Goal: Navigation & Orientation: Find specific page/section

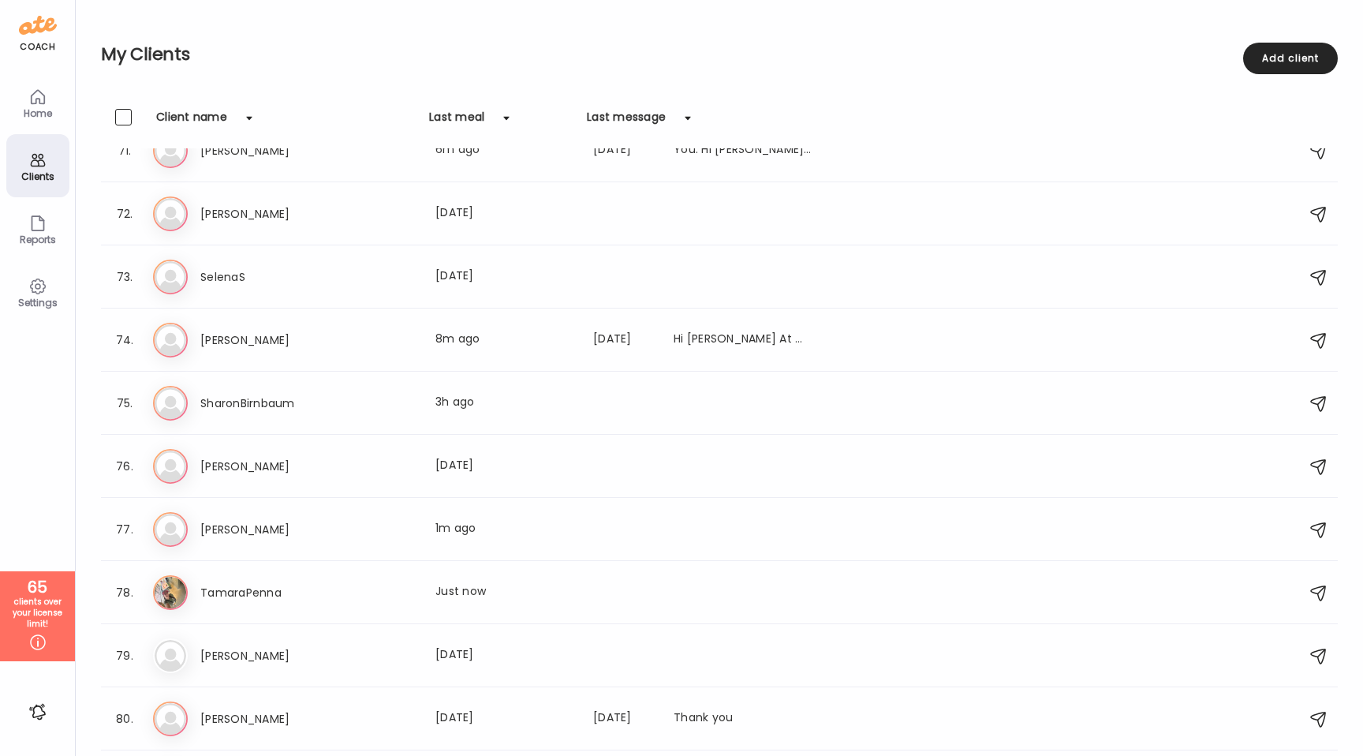
scroll to position [4378, 0]
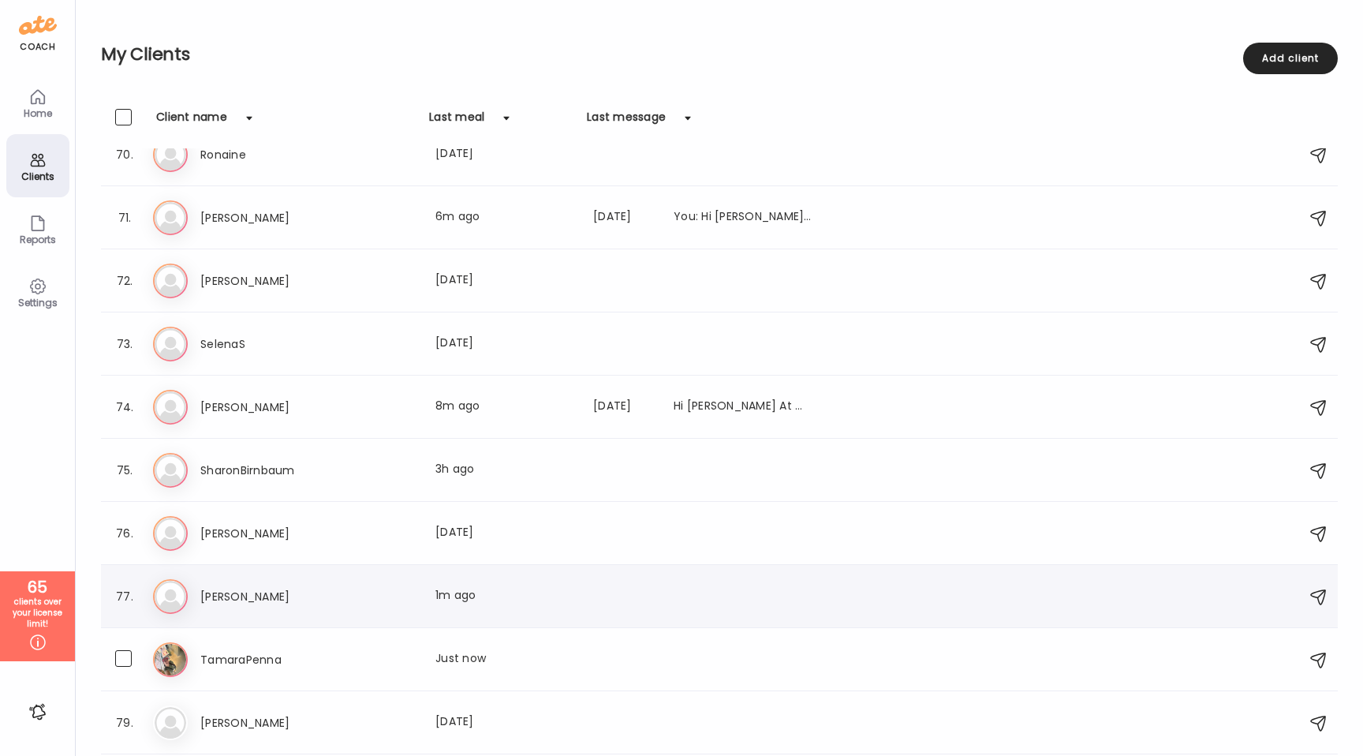
click at [282, 618] on div "77. St [PERSON_NAME] Last meal: 1m ago" at bounding box center [719, 596] width 1237 height 63
click at [289, 598] on h3 "[PERSON_NAME]" at bounding box center [269, 596] width 139 height 19
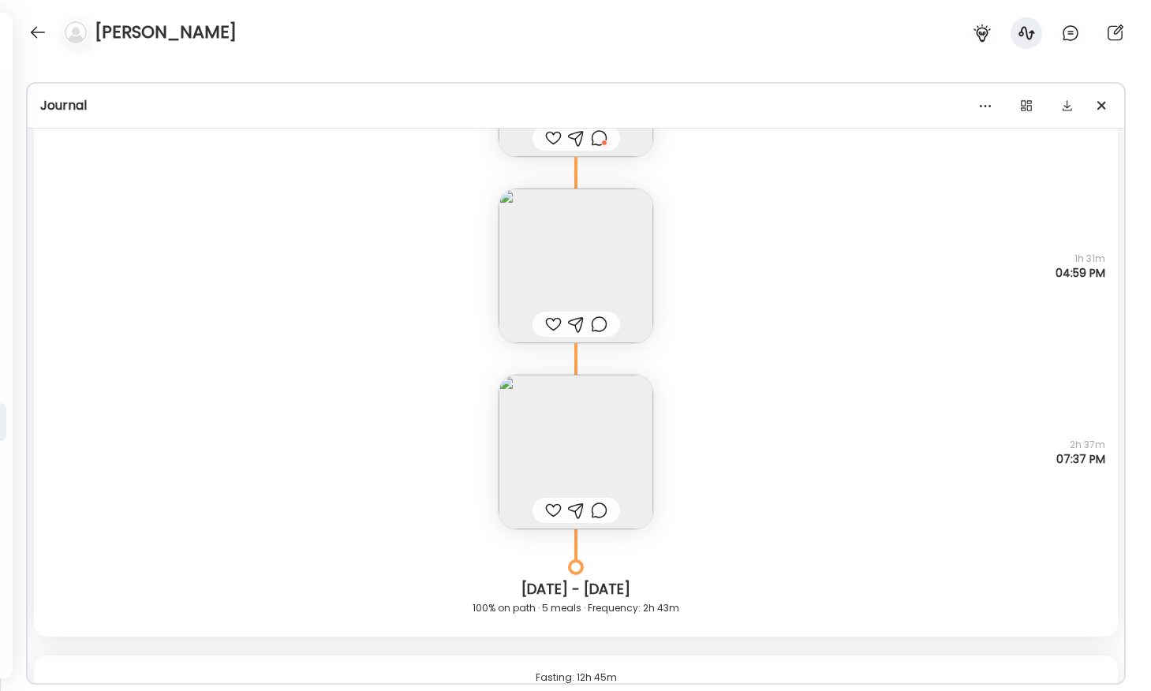
scroll to position [1950, 0]
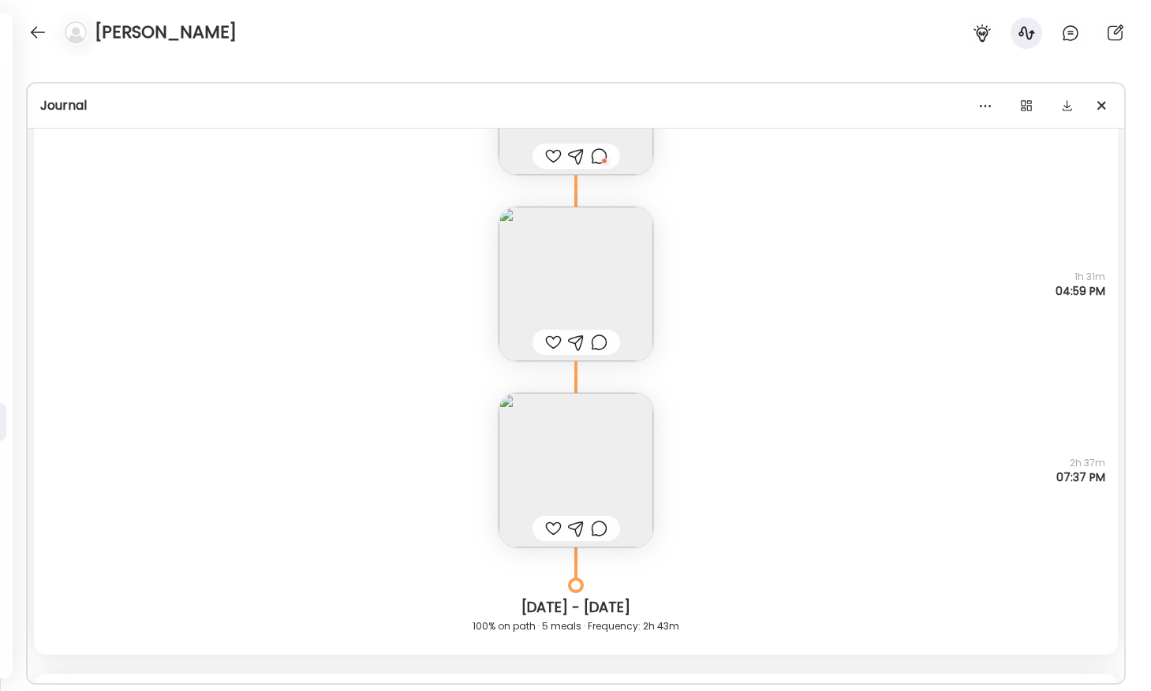
click at [518, 258] on img at bounding box center [575, 284] width 155 height 155
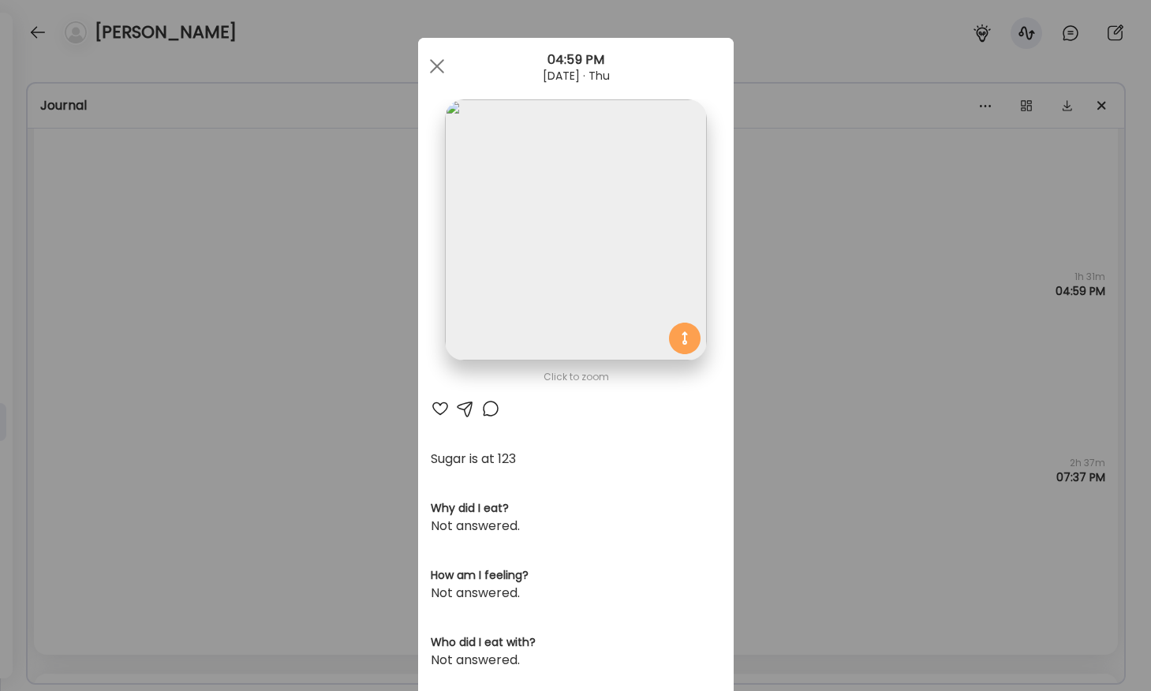
click at [300, 238] on div "Ate Coach Dashboard Wahoo! It’s official Take a moment to set up your Coach Pro…" at bounding box center [575, 345] width 1151 height 691
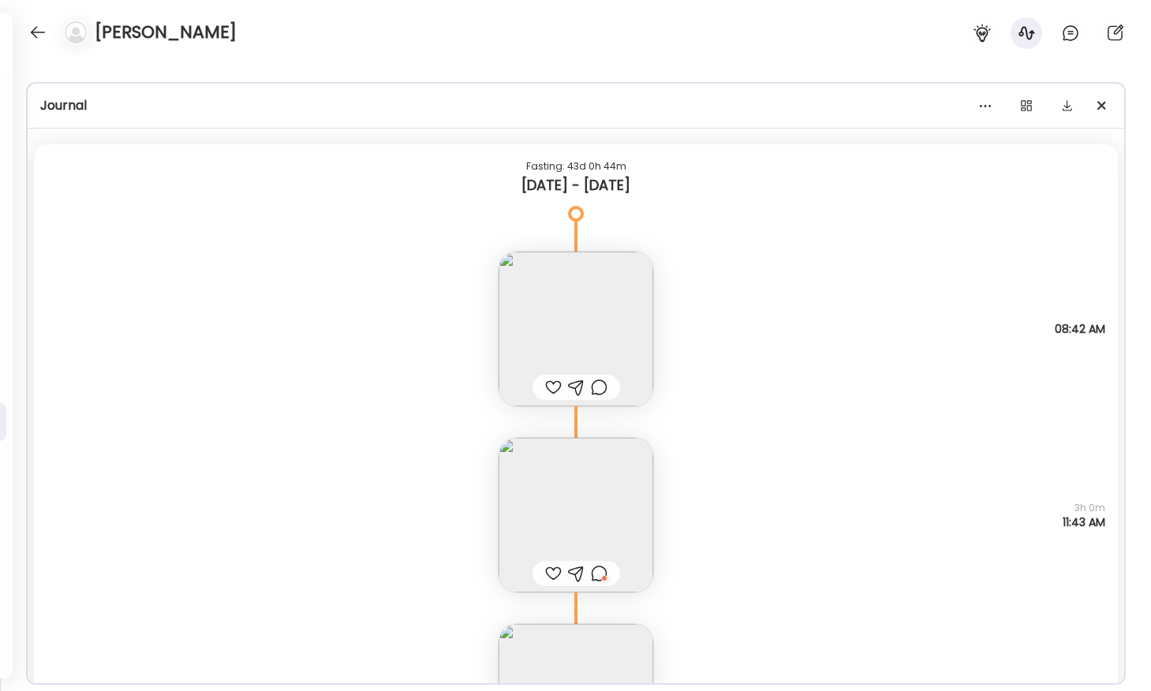
scroll to position [1348, 0]
click at [524, 325] on img at bounding box center [575, 328] width 155 height 155
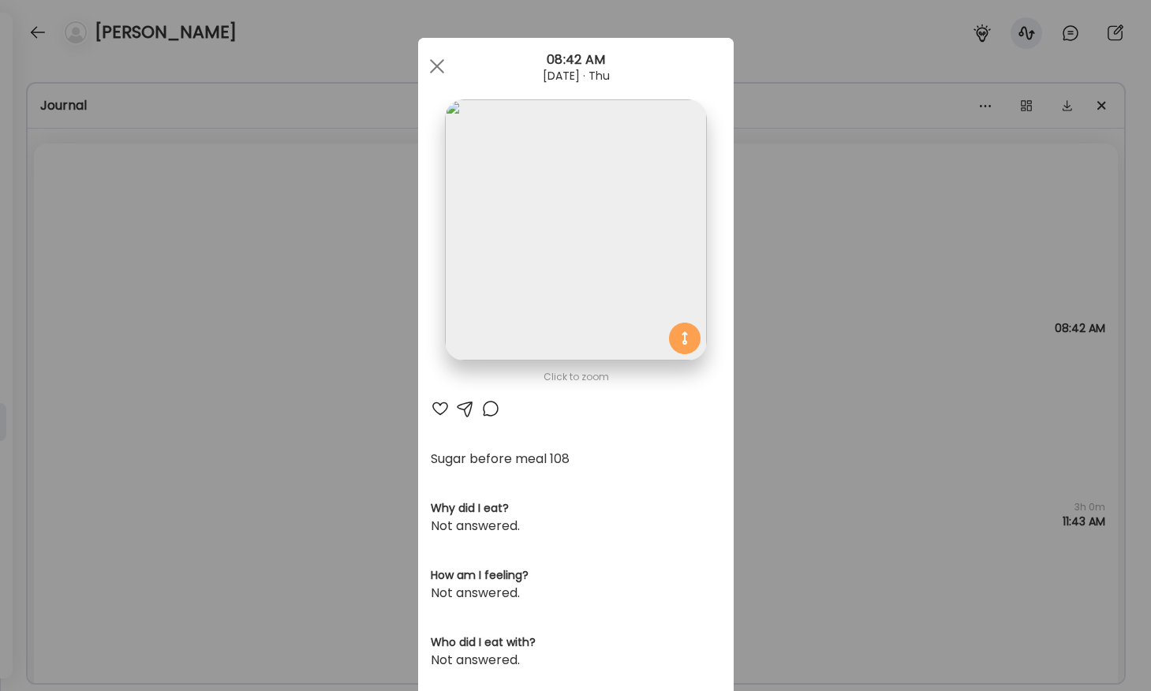
click at [505, 309] on img at bounding box center [575, 229] width 261 height 261
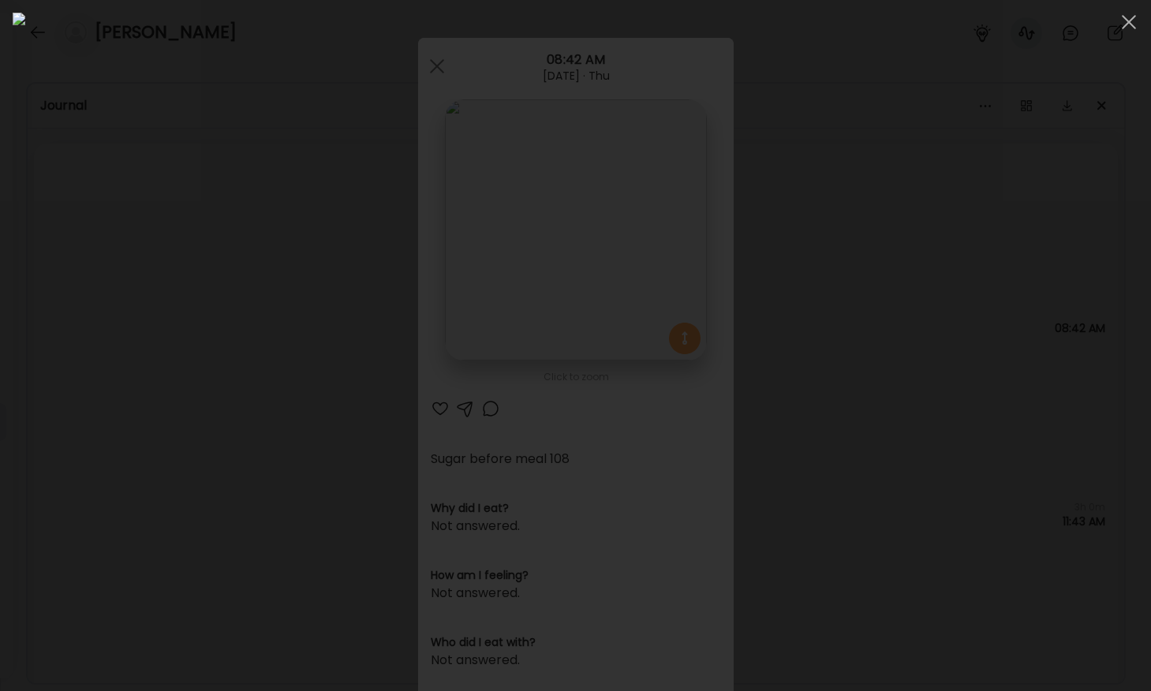
click at [196, 411] on div at bounding box center [575, 346] width 1125 height 666
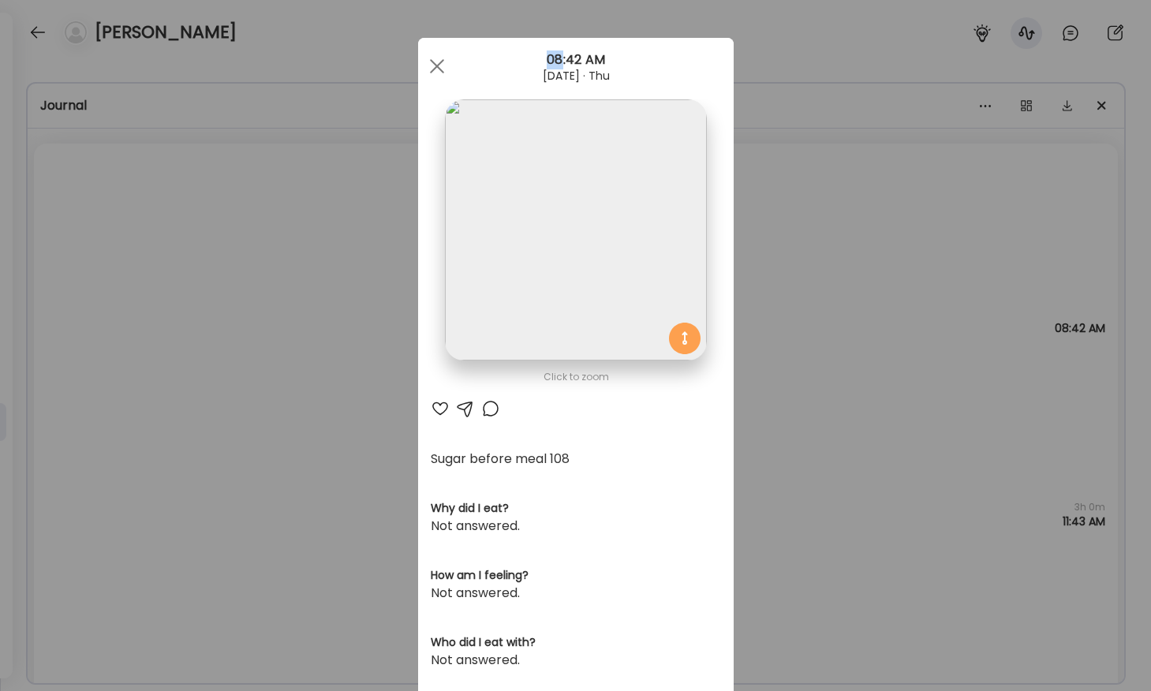
click at [196, 411] on div "Ate Coach Dashboard Wahoo! It’s official Take a moment to set up your Coach Pro…" at bounding box center [575, 345] width 1151 height 691
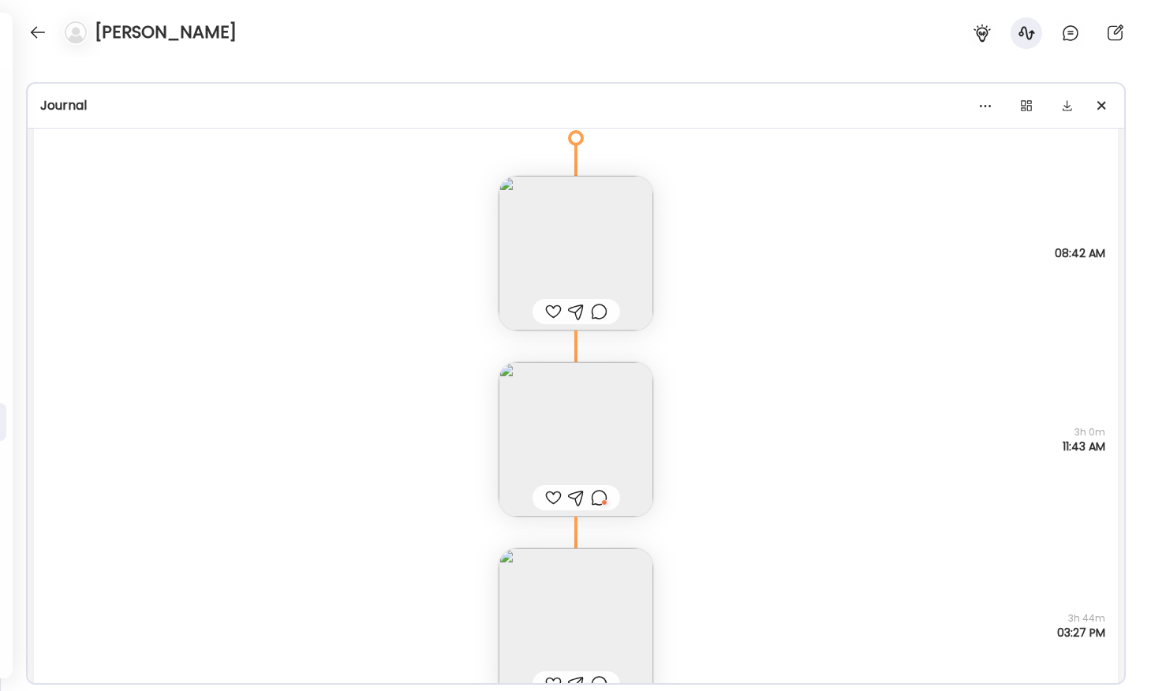
scroll to position [1444, 0]
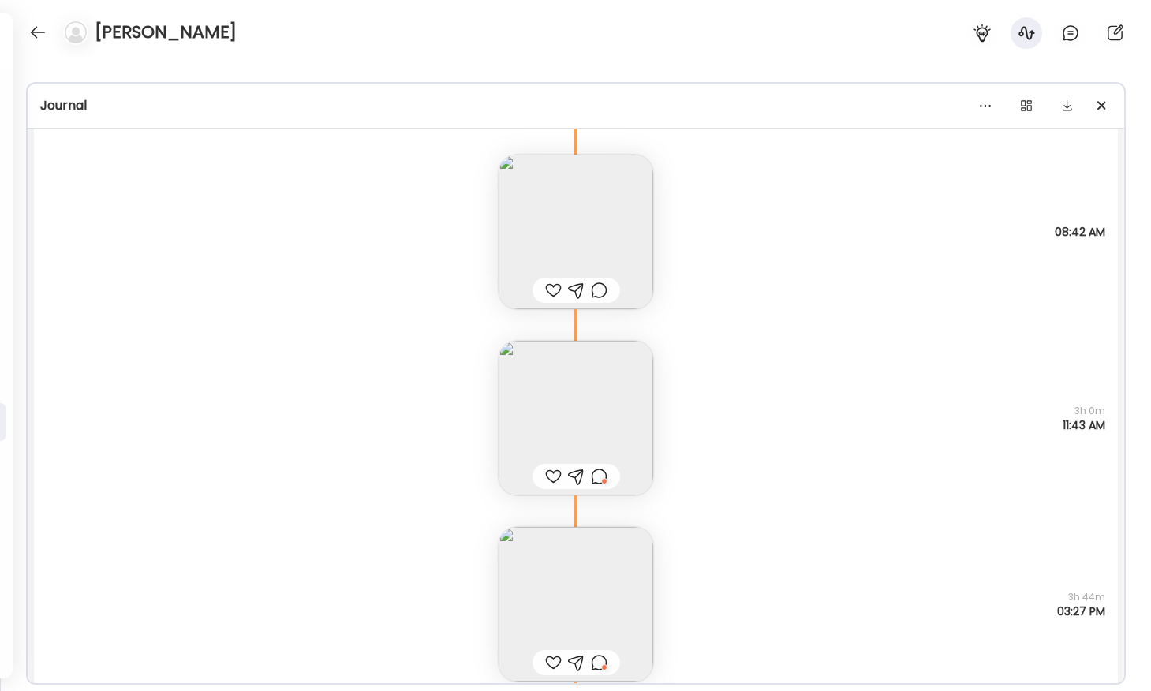
click at [518, 390] on img at bounding box center [575, 418] width 155 height 155
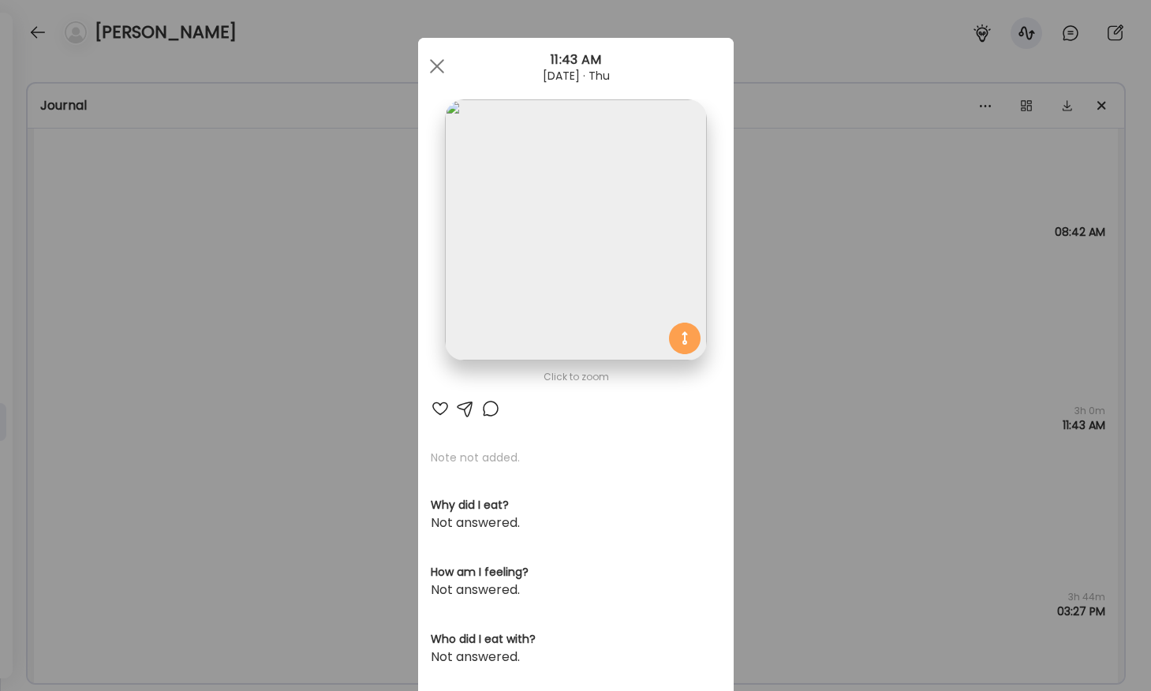
click at [530, 217] on img at bounding box center [575, 229] width 261 height 261
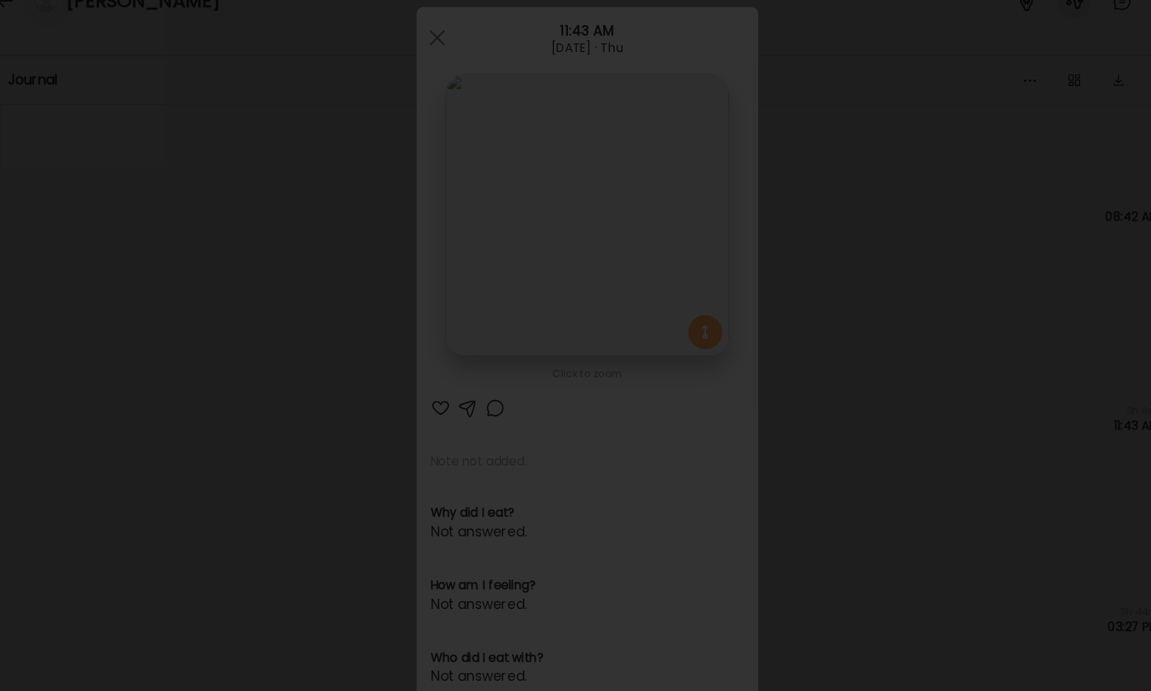
click at [194, 371] on div at bounding box center [575, 346] width 1125 height 666
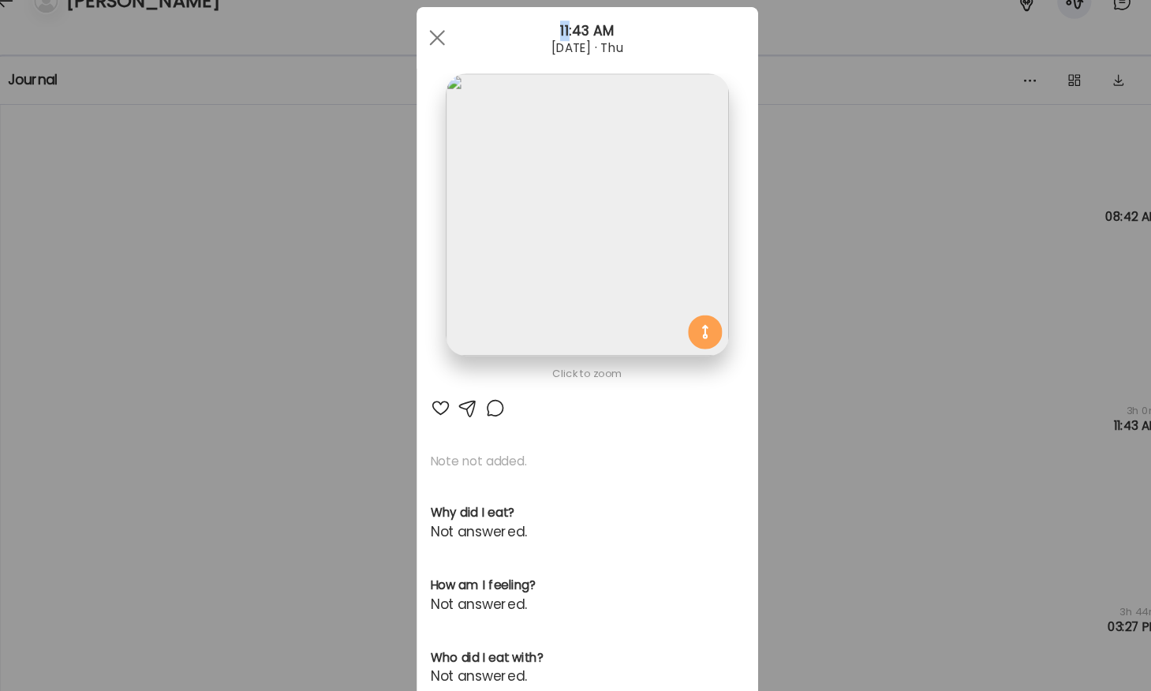
click at [194, 371] on div "Ate Coach Dashboard Wahoo! It’s official Take a moment to set up your Coach Pro…" at bounding box center [575, 345] width 1151 height 691
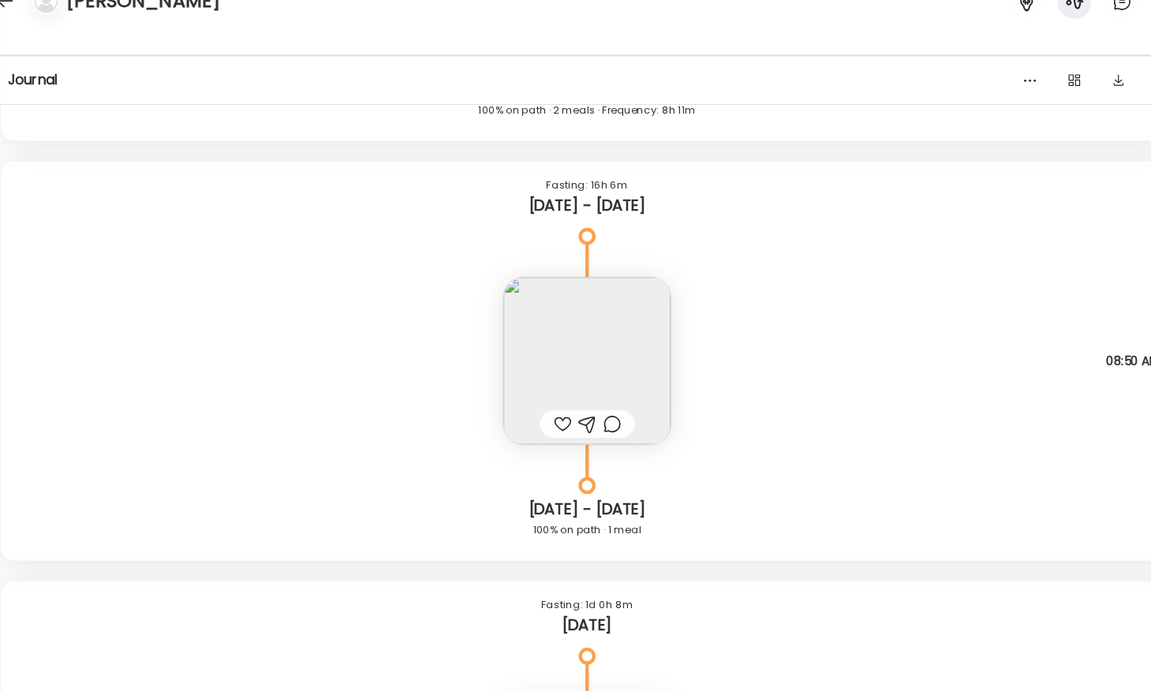
scroll to position [5670, 0]
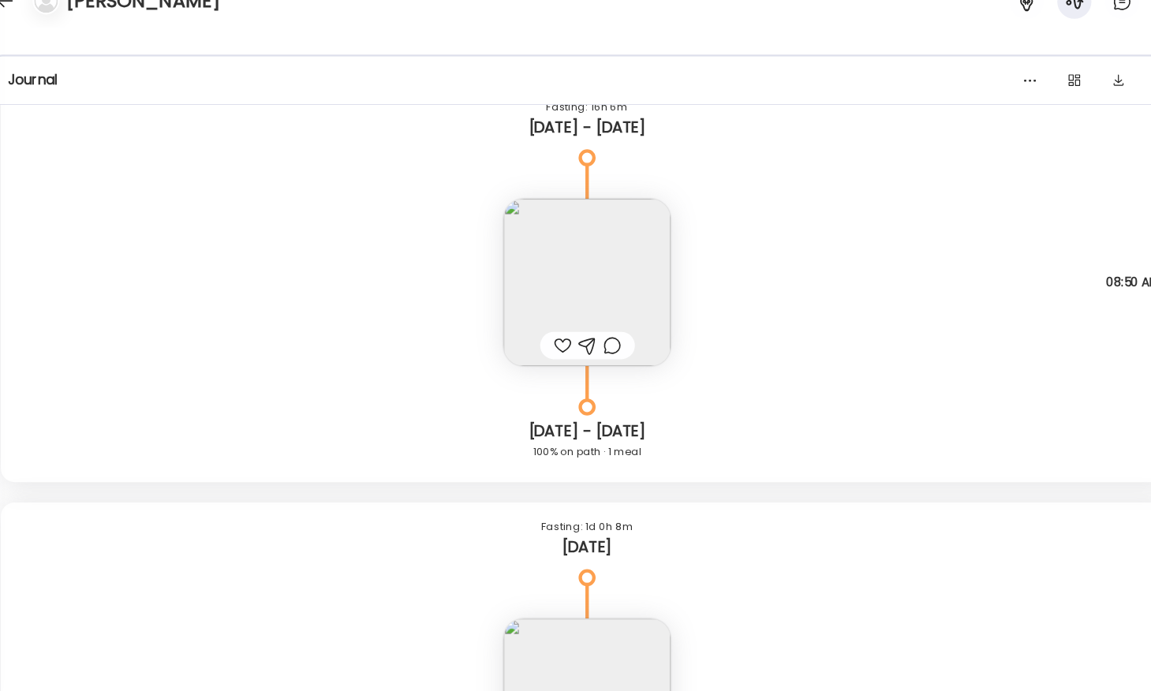
click at [561, 274] on img at bounding box center [575, 292] width 155 height 155
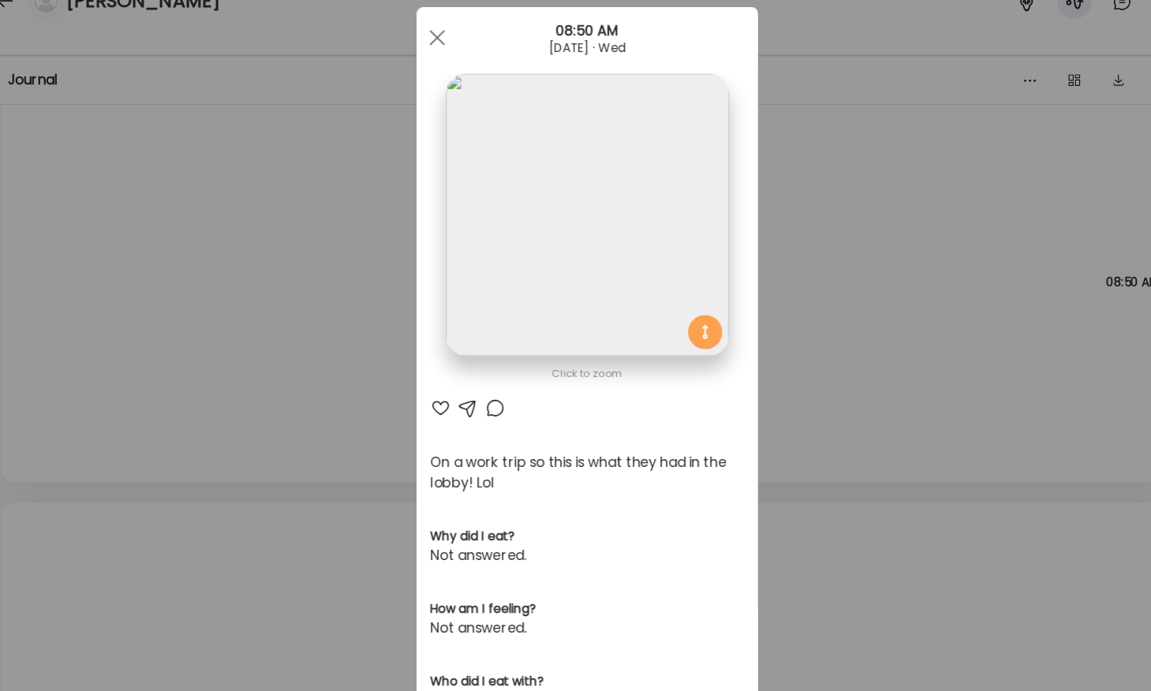
click at [568, 237] on img at bounding box center [575, 229] width 261 height 261
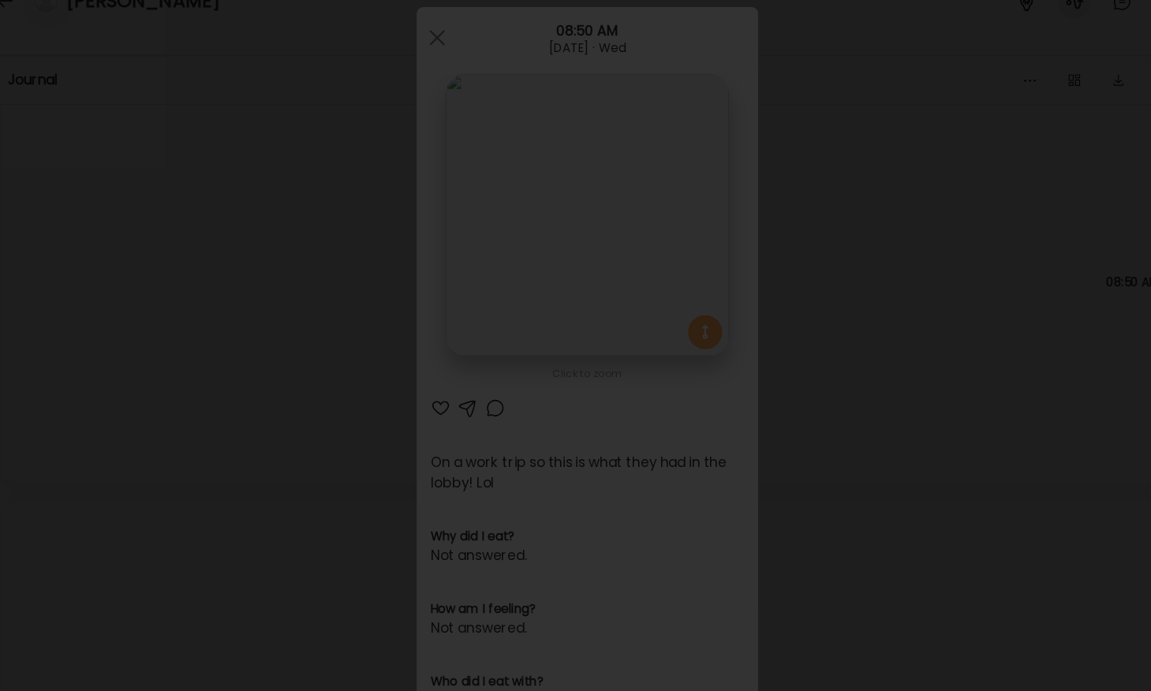
click at [147, 346] on div at bounding box center [575, 346] width 1125 height 666
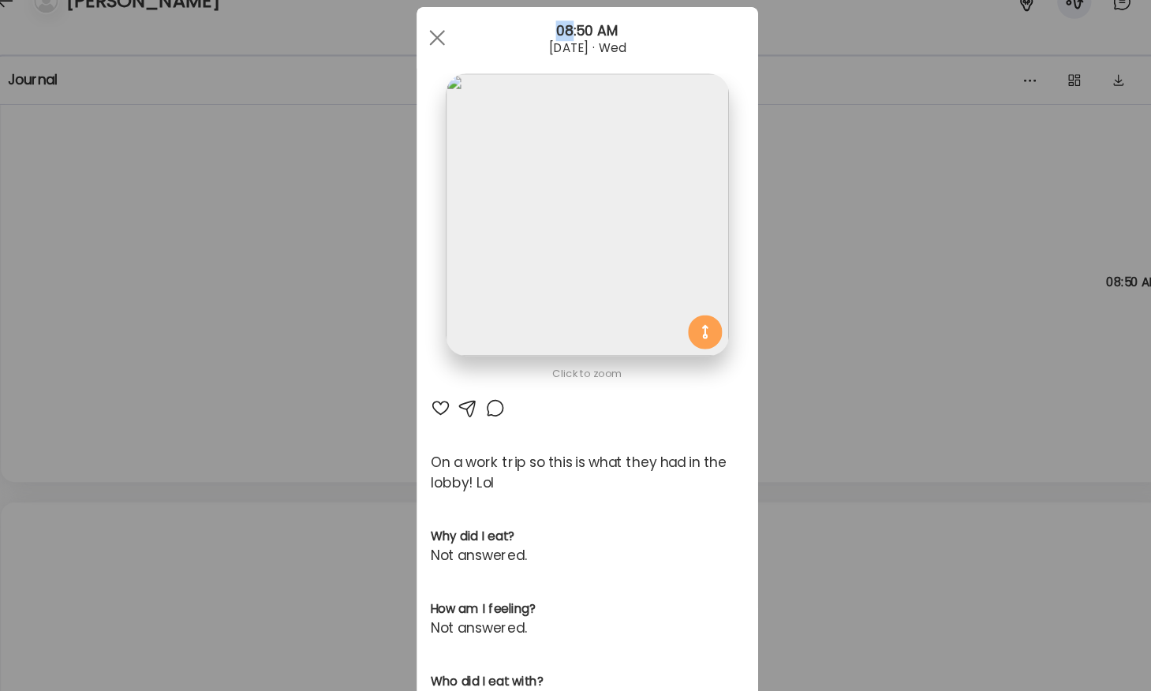
click at [147, 346] on div "Ate Coach Dashboard Wahoo! It’s official Take a moment to set up your Coach Pro…" at bounding box center [575, 345] width 1151 height 691
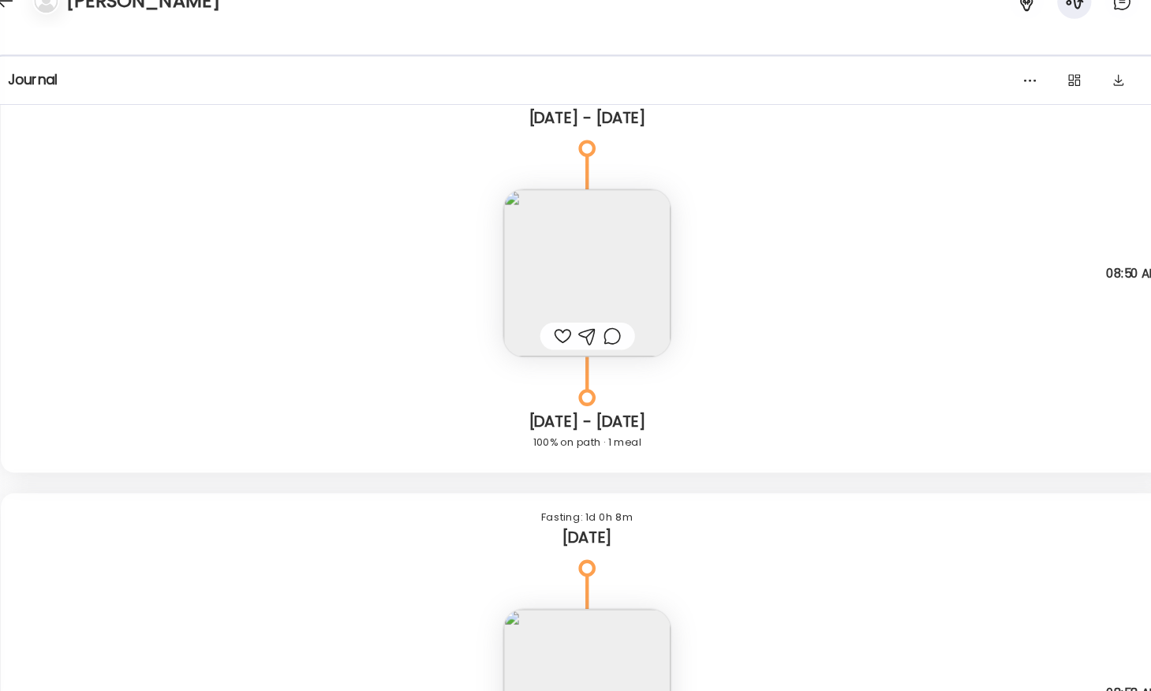
scroll to position [5664, 0]
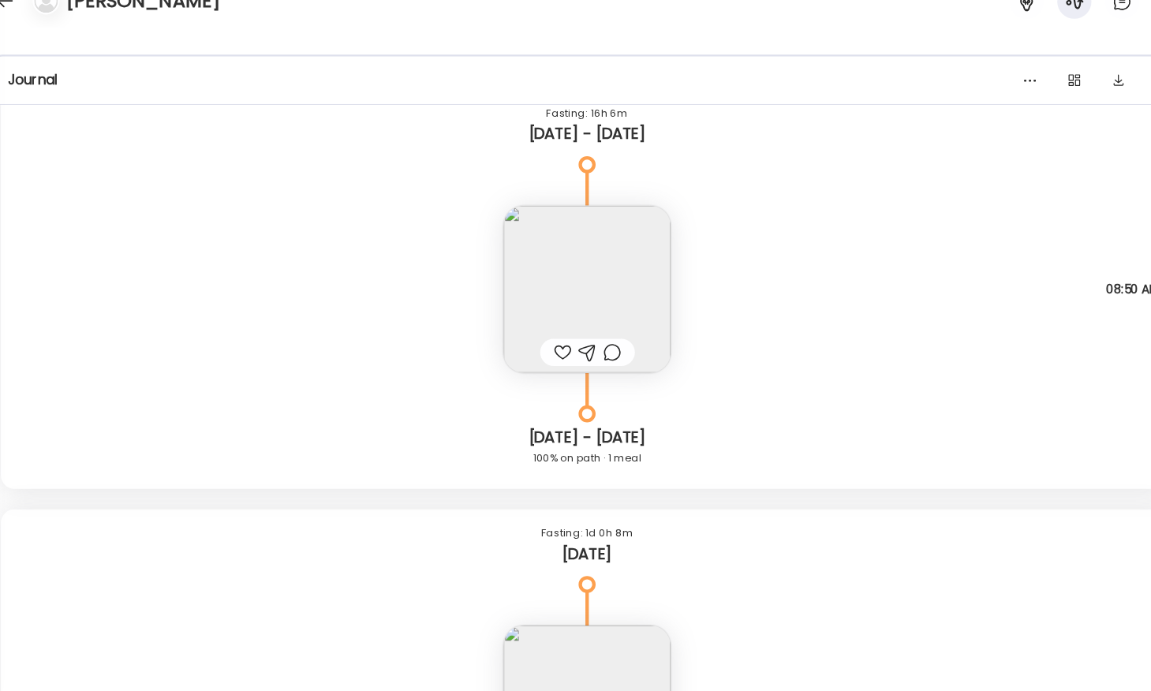
click at [582, 242] on img at bounding box center [575, 299] width 155 height 155
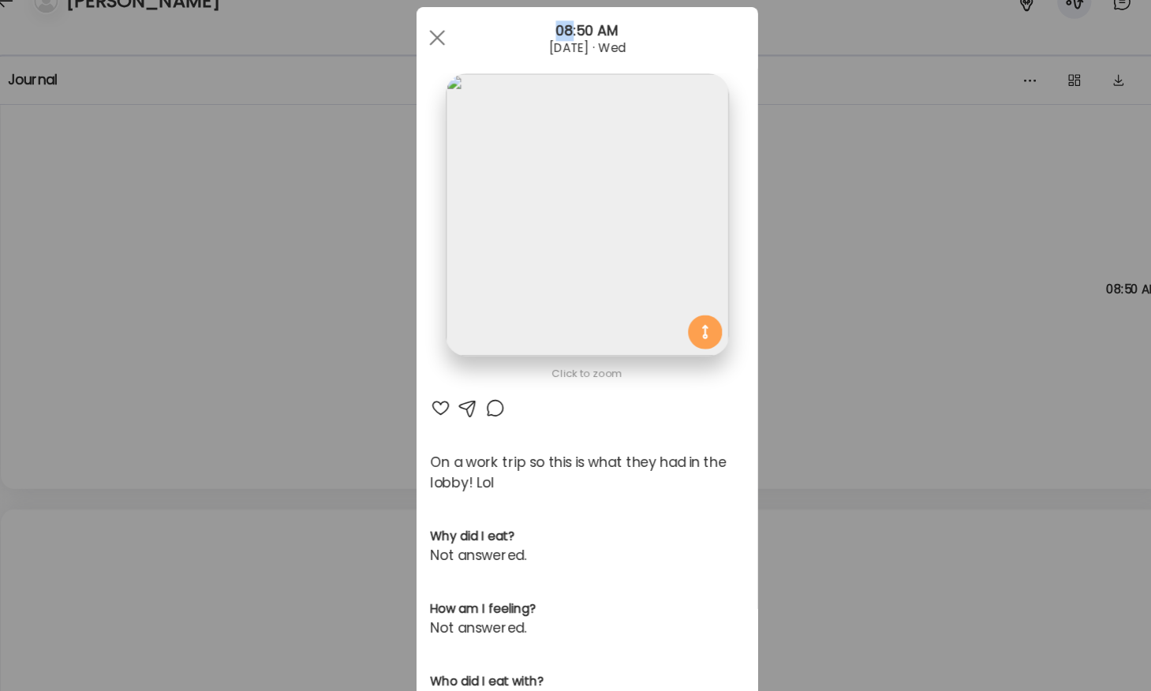
click at [379, 307] on div "Ate Coach Dashboard Wahoo! It’s official Take a moment to set up your Coach Pro…" at bounding box center [575, 345] width 1151 height 691
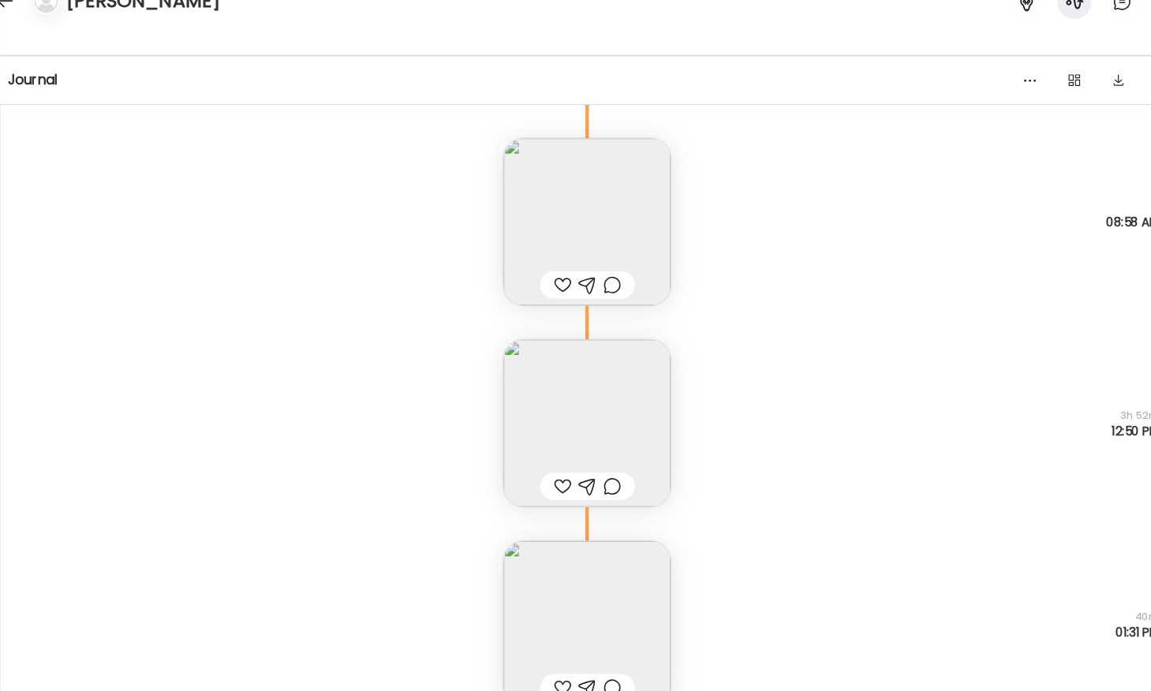
scroll to position [6113, 0]
click at [547, 211] on img at bounding box center [575, 238] width 155 height 155
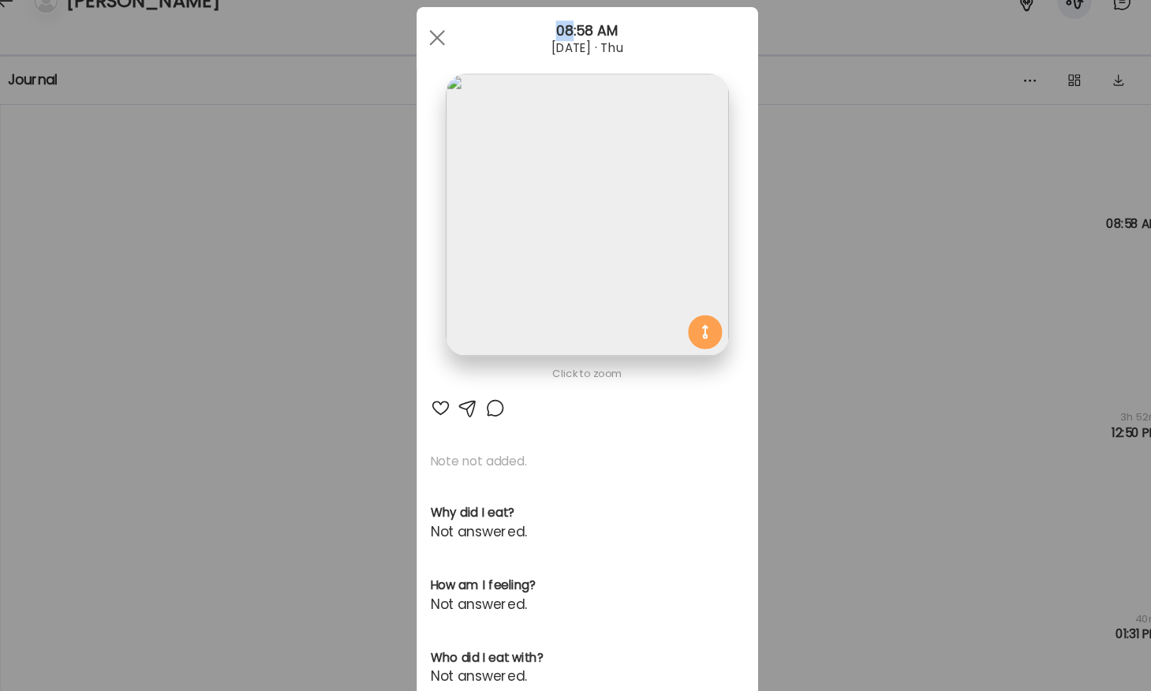
click at [375, 275] on div "Ate Coach Dashboard Wahoo! It’s official Take a moment to set up your Coach Pro…" at bounding box center [575, 345] width 1151 height 691
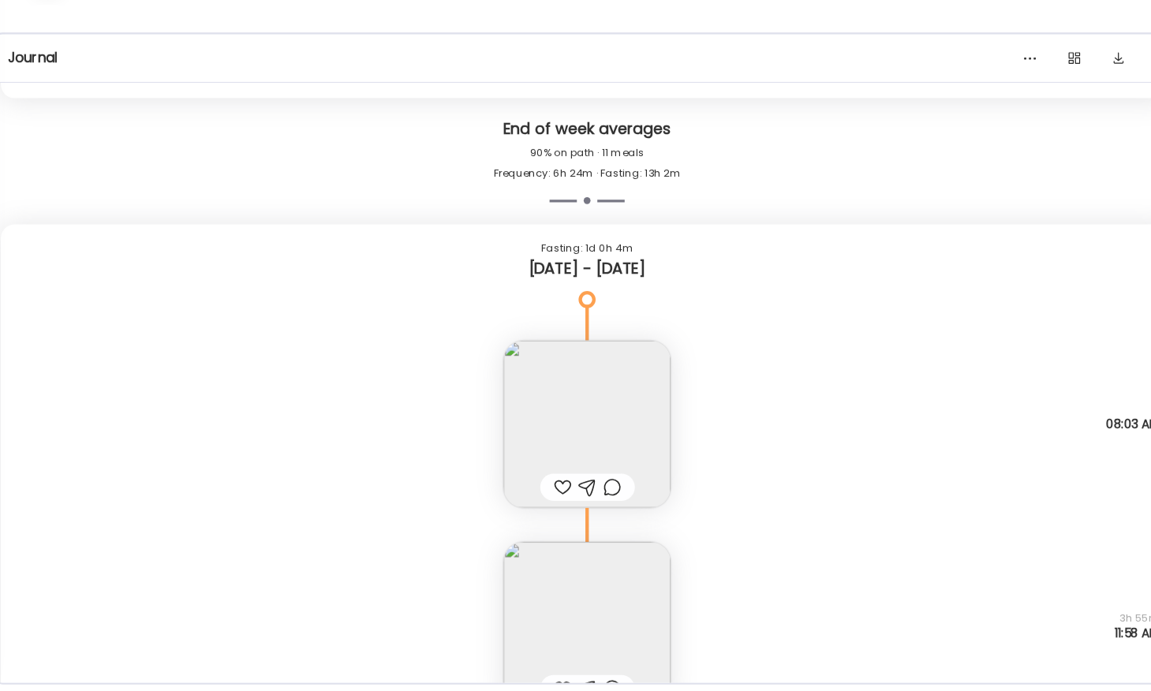
scroll to position [4233, 0]
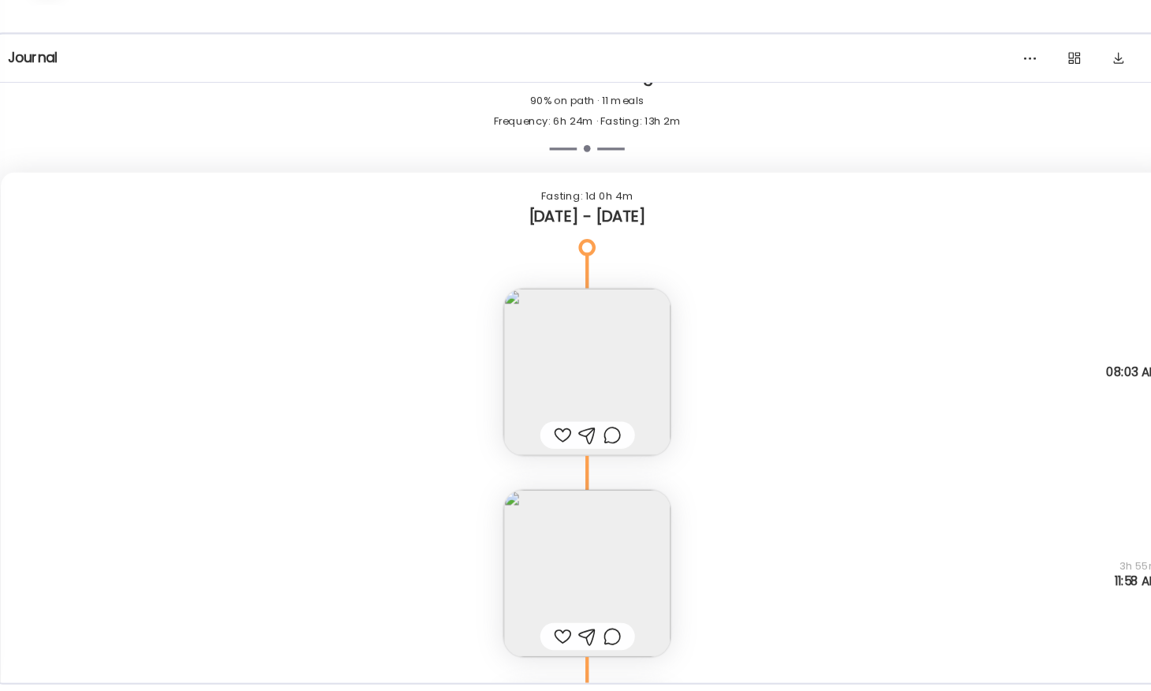
click at [543, 401] on img at bounding box center [575, 396] width 155 height 155
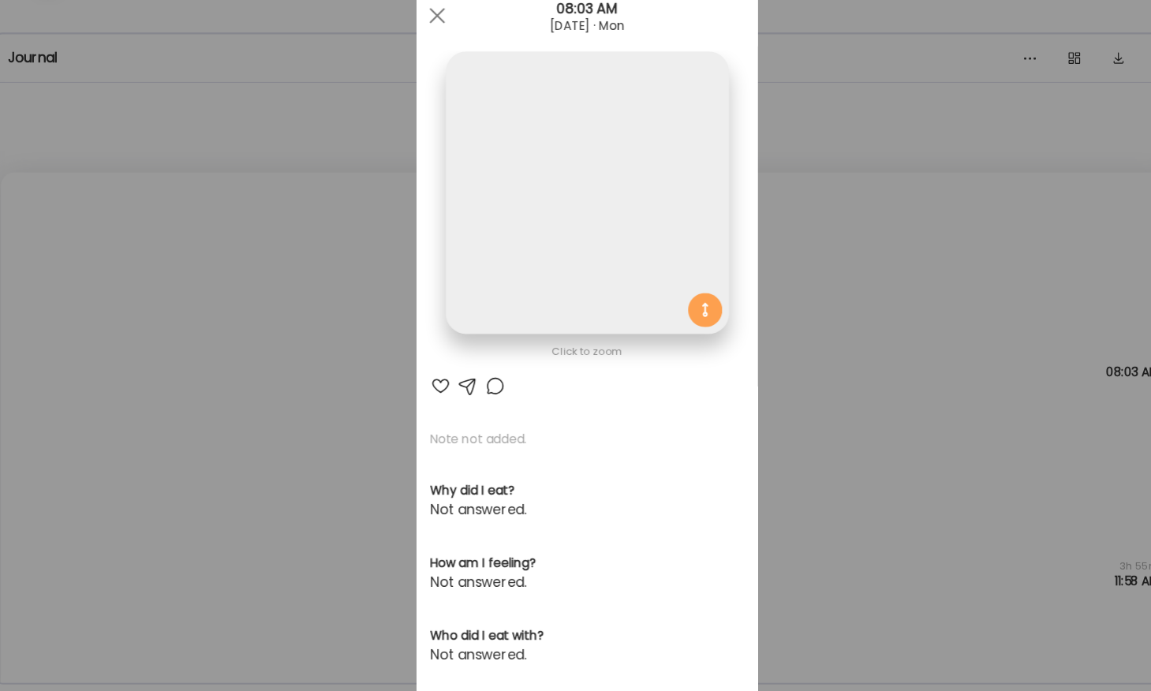
click at [504, 283] on img at bounding box center [575, 229] width 261 height 261
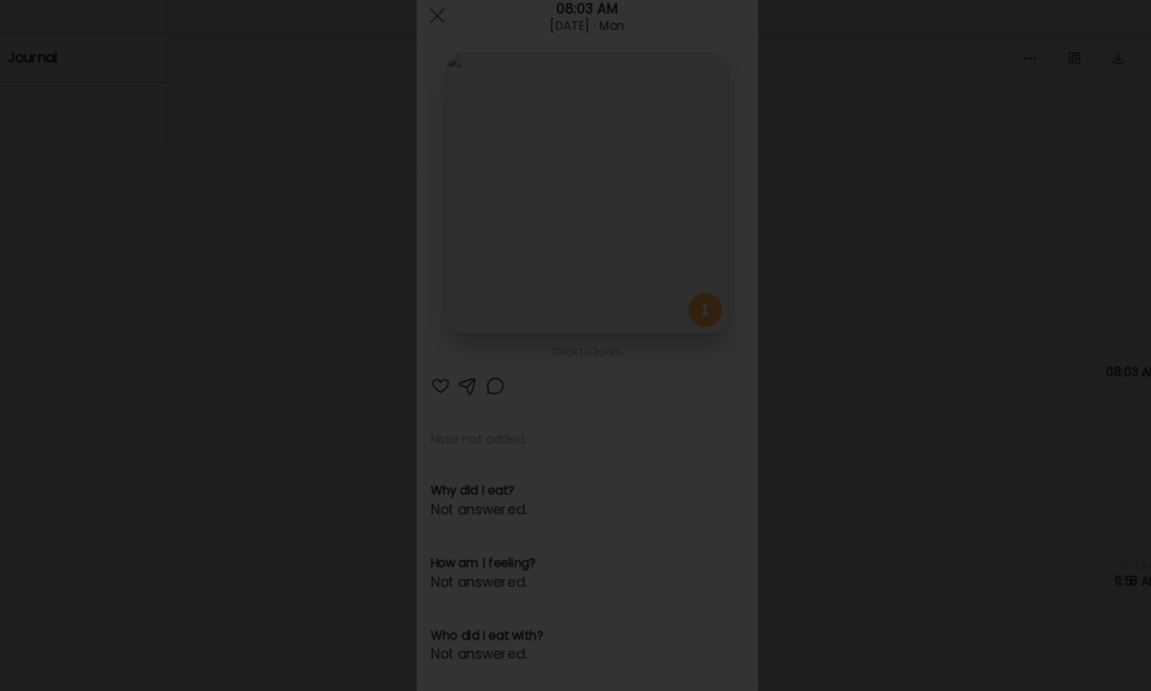
click at [182, 310] on div at bounding box center [575, 346] width 1125 height 666
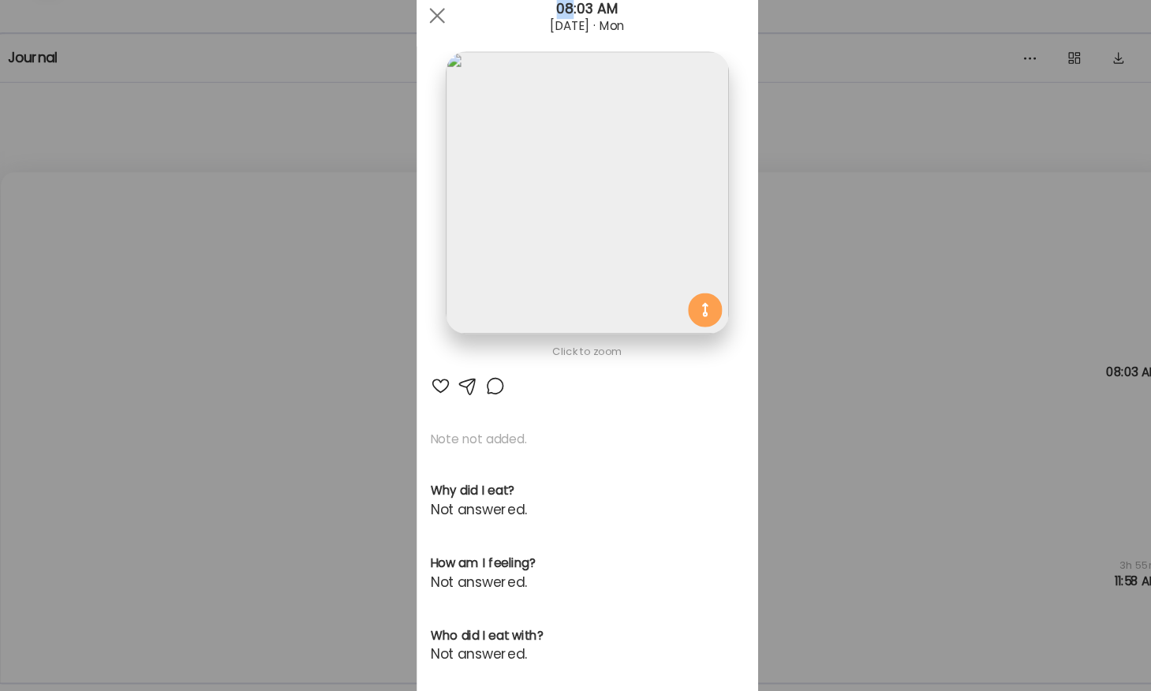
click at [182, 310] on div "Ate Coach Dashboard Wahoo! It’s official Take a moment to set up your Coach Pro…" at bounding box center [575, 345] width 1151 height 691
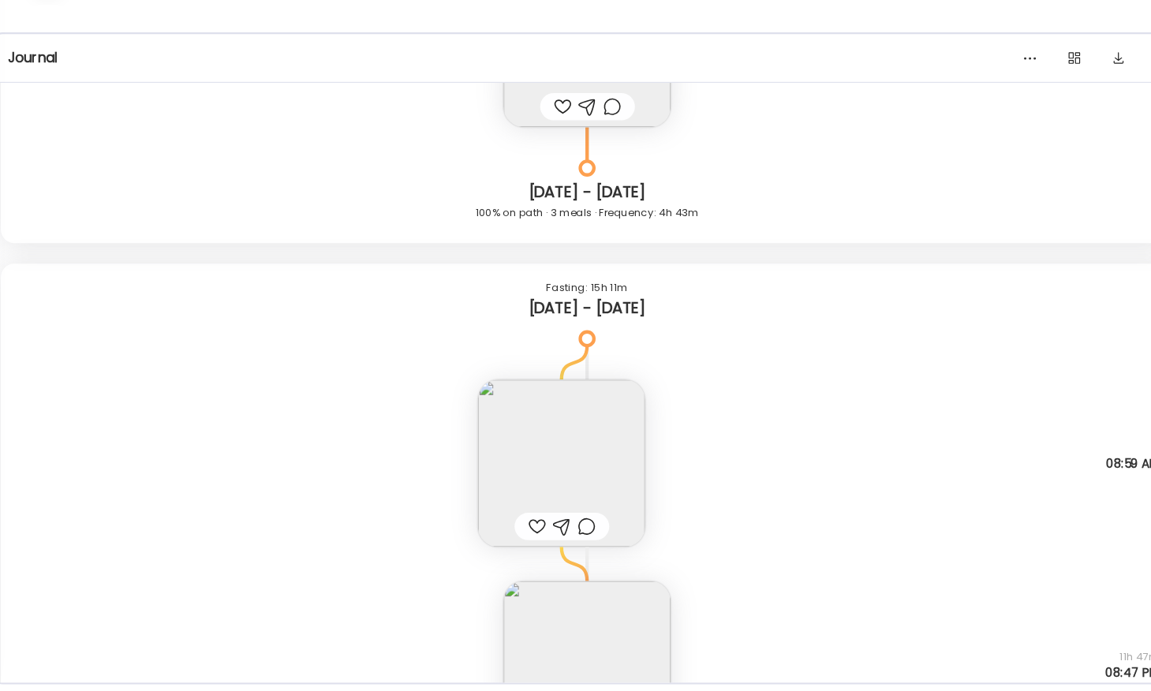
scroll to position [3079, 0]
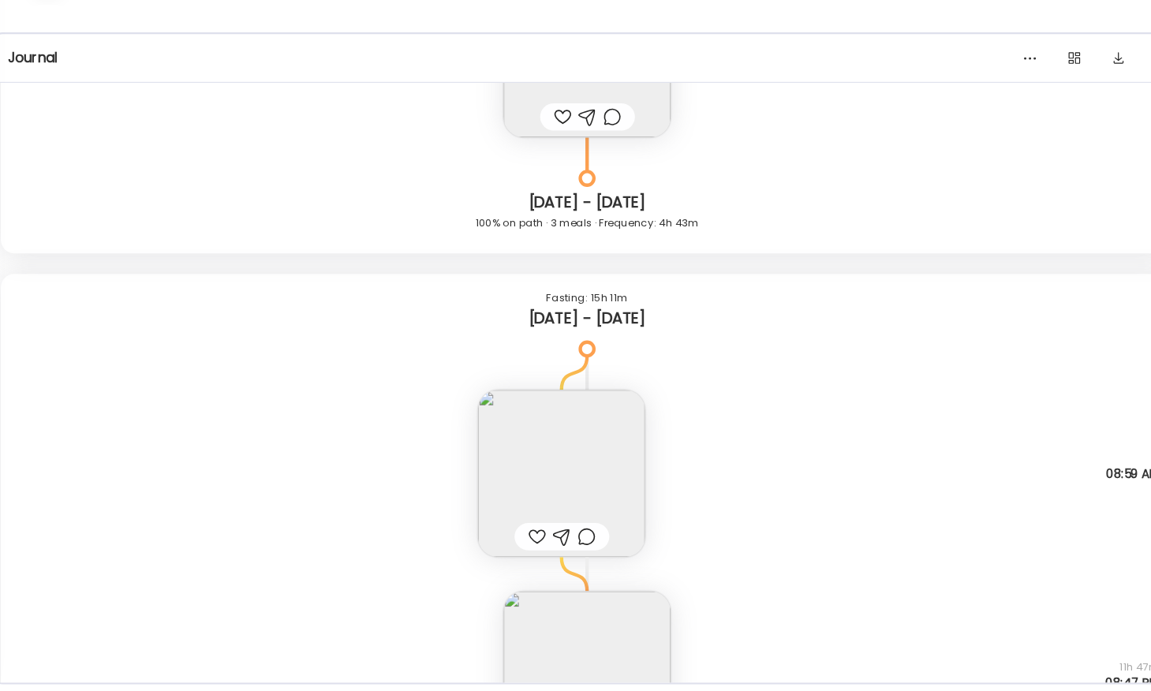
click at [554, 463] on img at bounding box center [552, 489] width 155 height 155
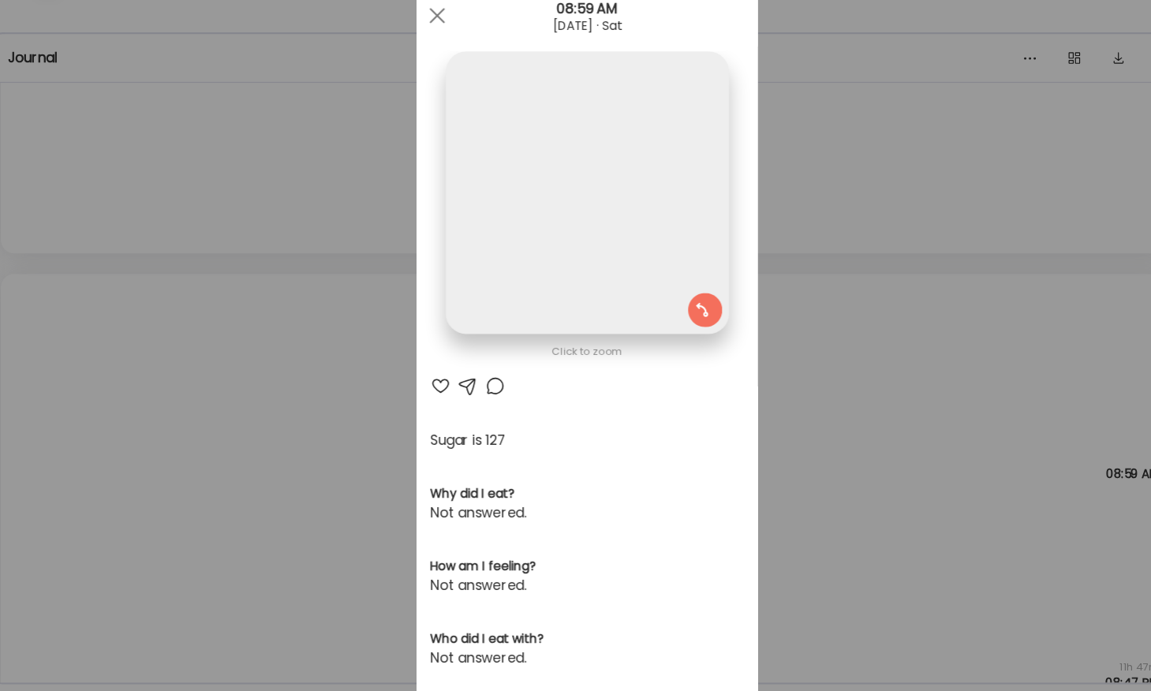
click at [474, 201] on img at bounding box center [575, 229] width 261 height 261
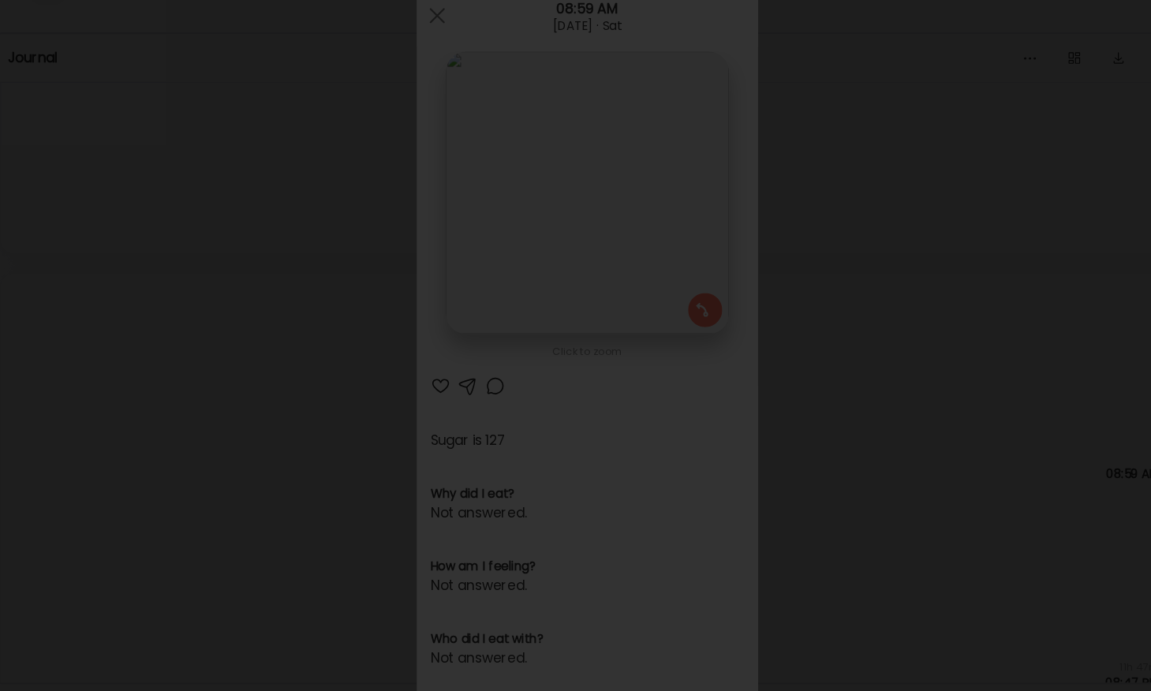
click at [217, 245] on div at bounding box center [575, 346] width 1125 height 666
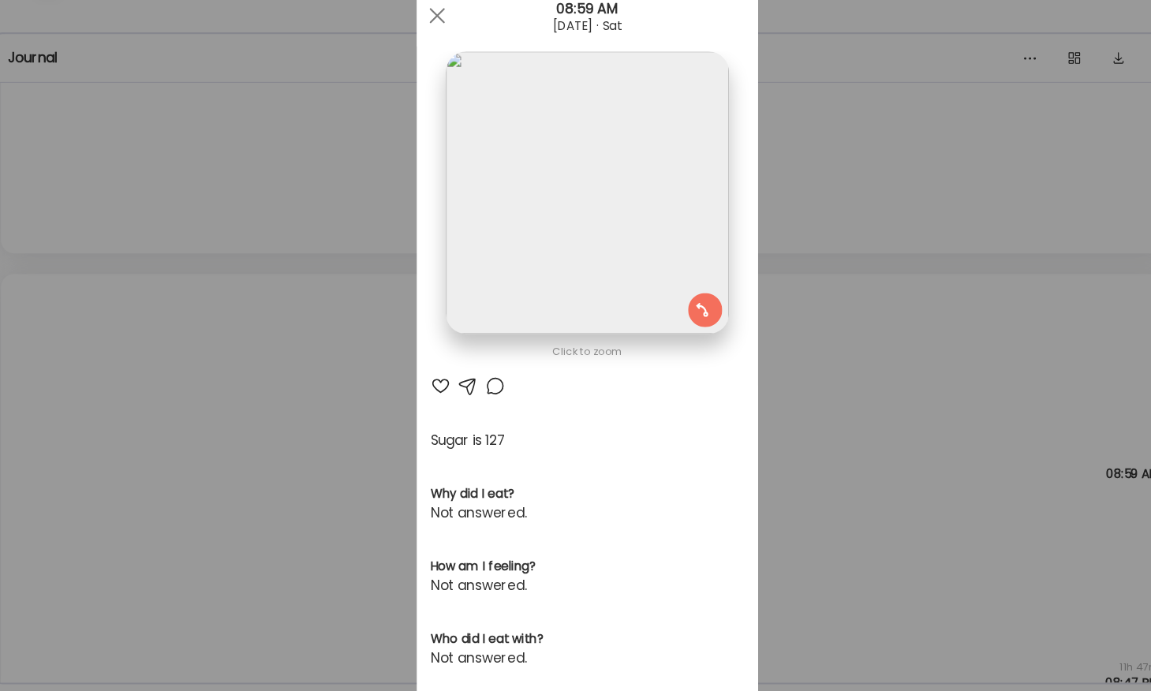
click at [217, 245] on div "Ate Coach Dashboard Wahoo! It’s official Take a moment to set up your Coach Pro…" at bounding box center [575, 345] width 1151 height 691
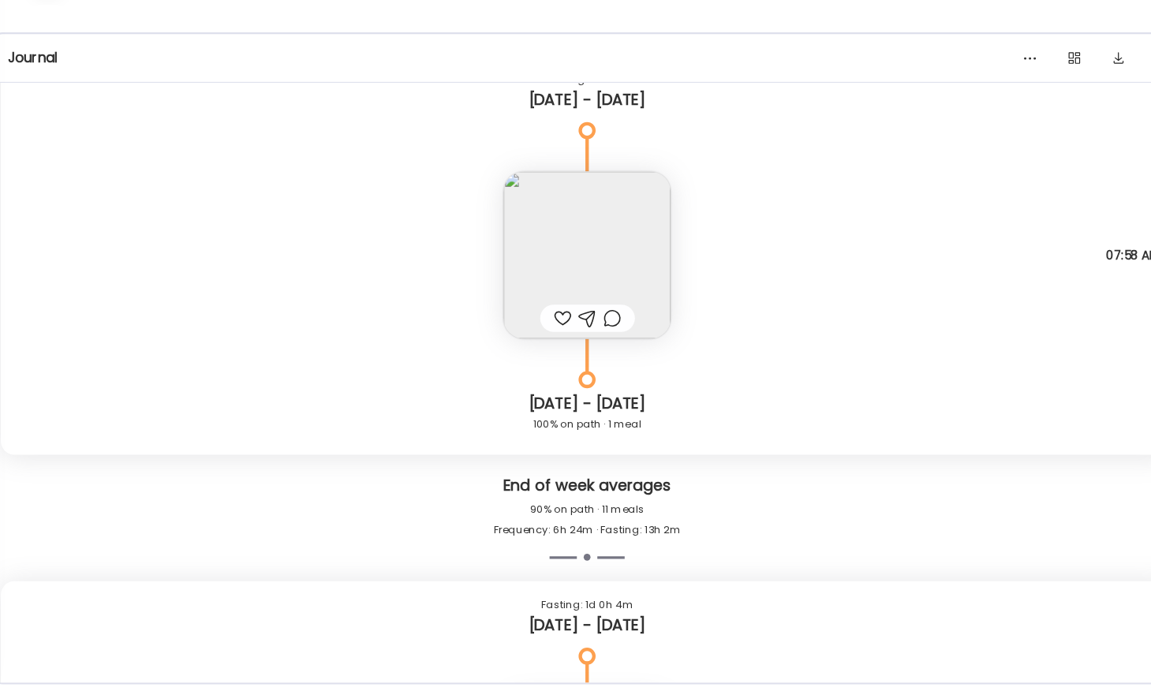
scroll to position [3848, 0]
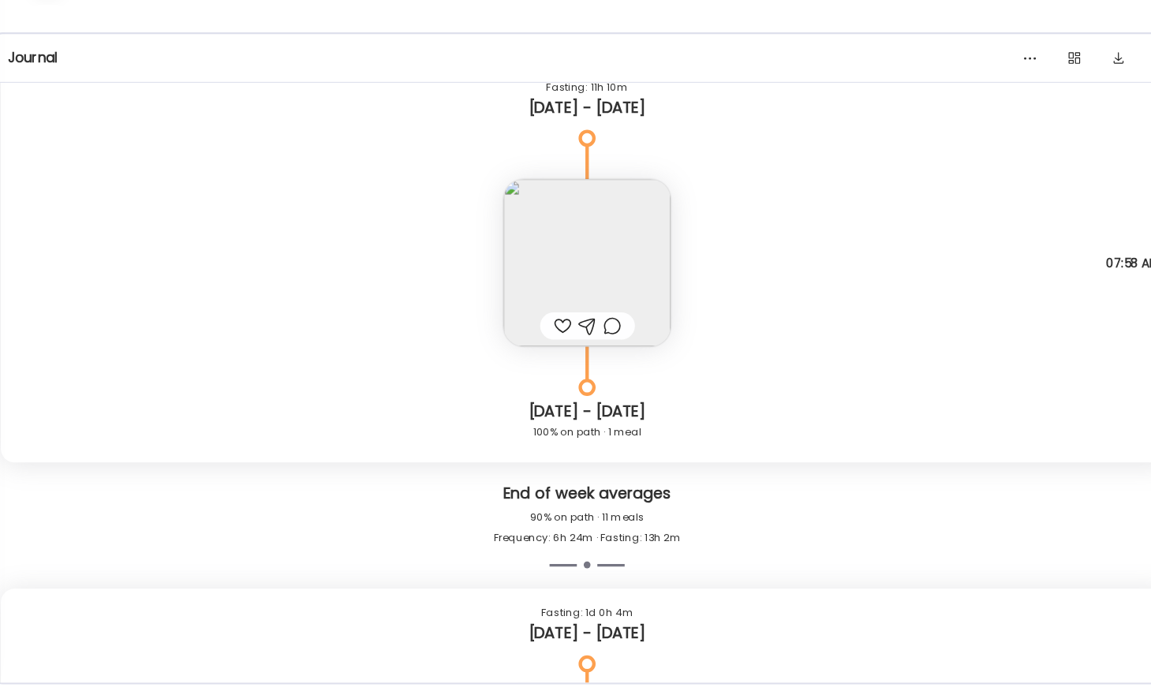
click at [579, 215] on icon at bounding box center [575, 202] width 95 height 32
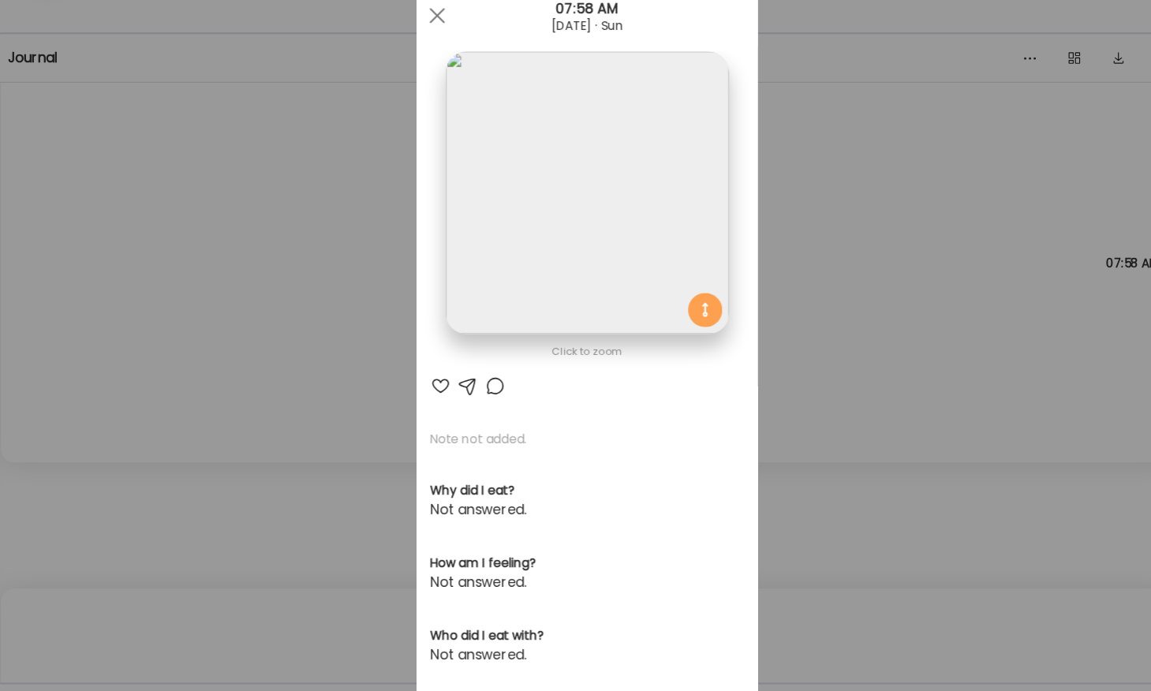
click at [552, 188] on img at bounding box center [575, 229] width 261 height 261
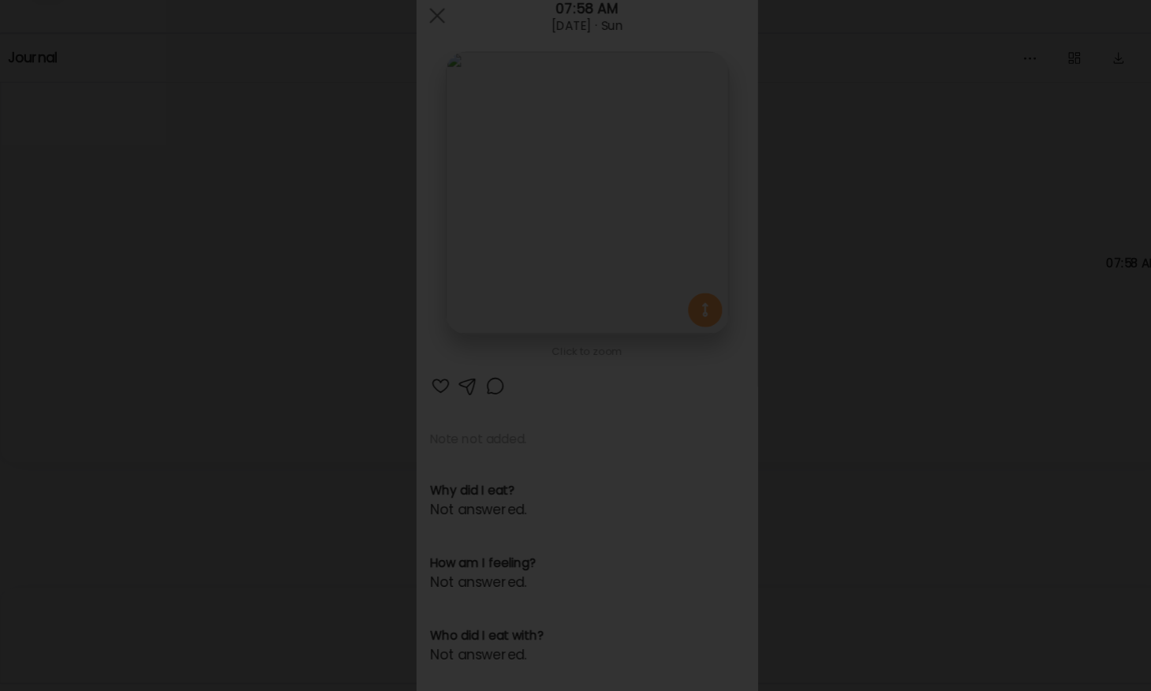
click at [198, 281] on div at bounding box center [575, 346] width 1125 height 666
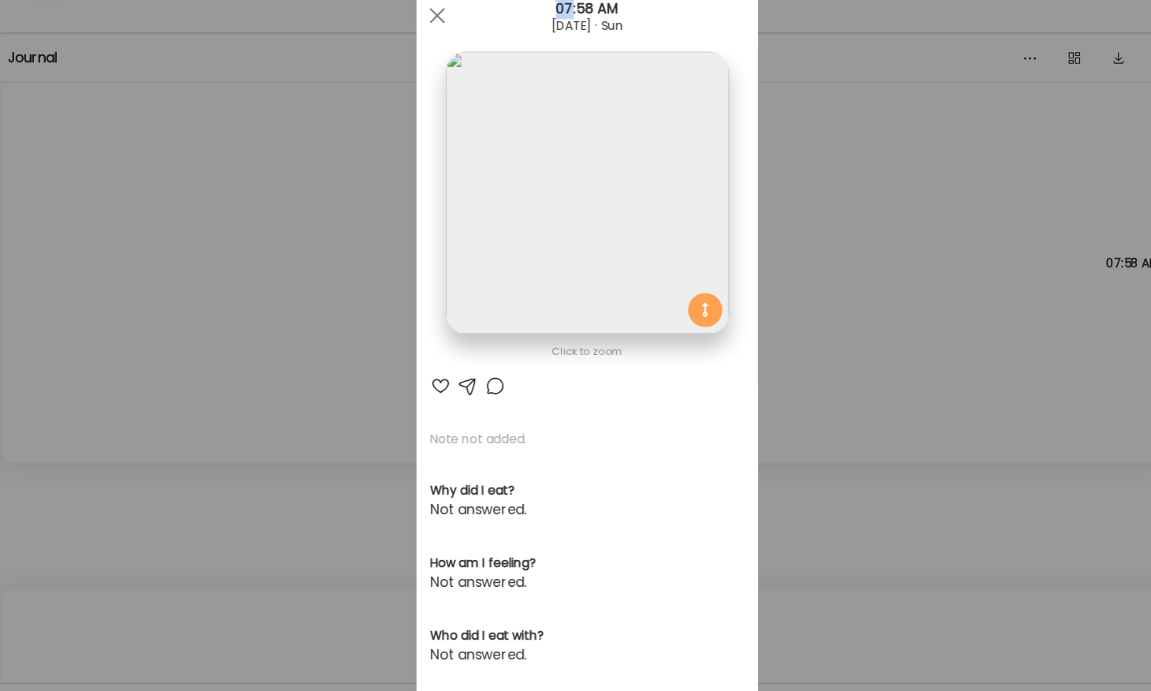
click at [198, 281] on div "Ate Coach Dashboard Wahoo! It’s official Take a moment to set up your Coach Pro…" at bounding box center [575, 345] width 1151 height 691
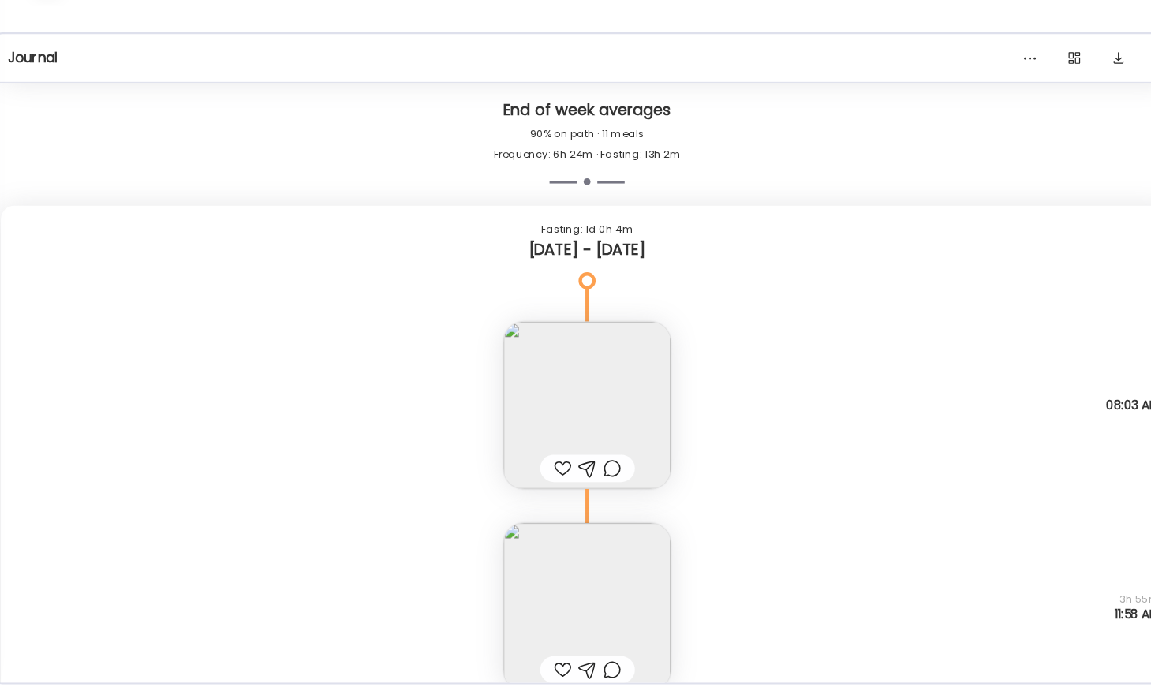
scroll to position [4459, 0]
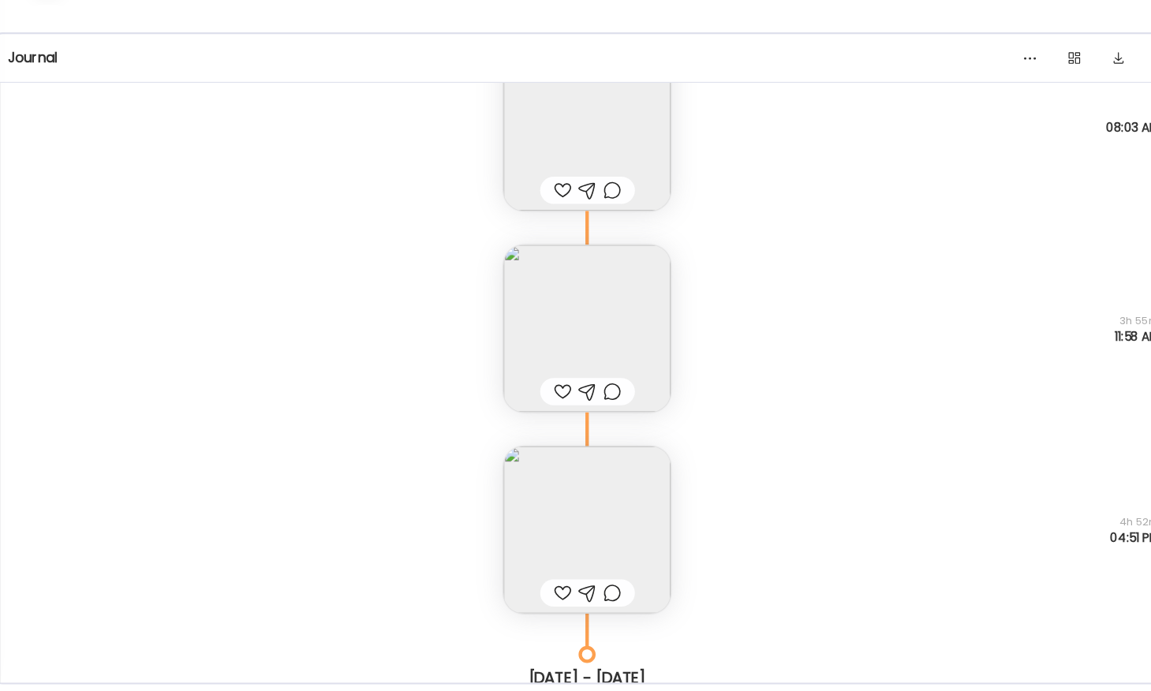
click at [565, 344] on img at bounding box center [575, 355] width 155 height 155
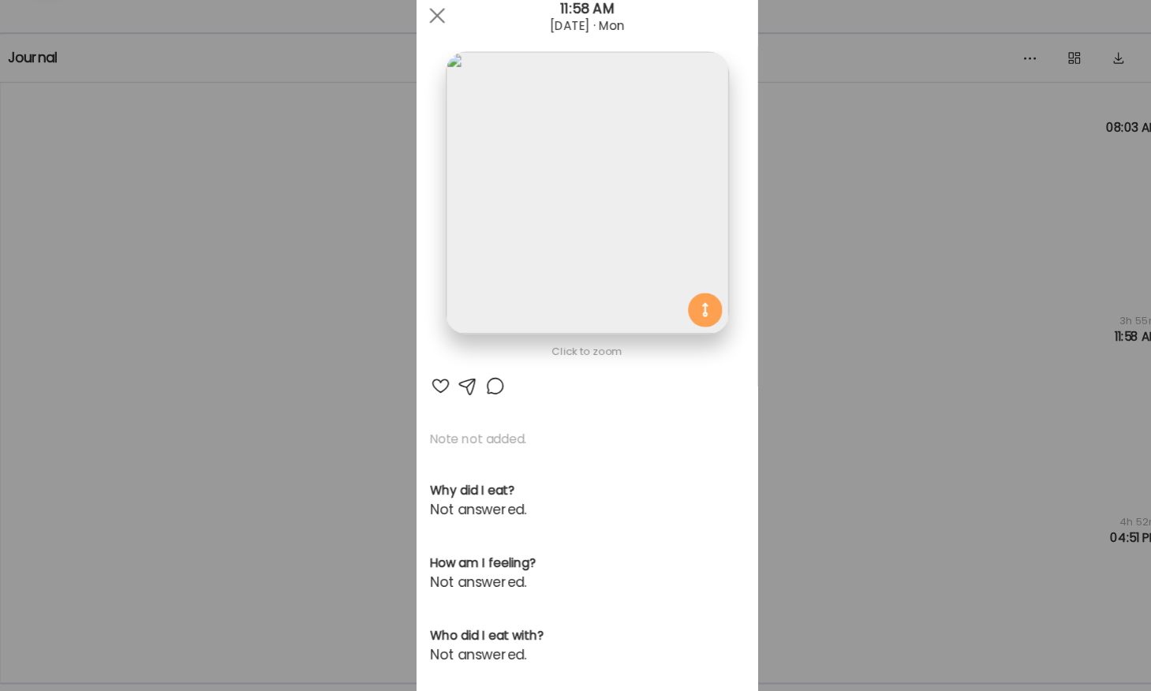
click at [531, 281] on img at bounding box center [575, 229] width 261 height 261
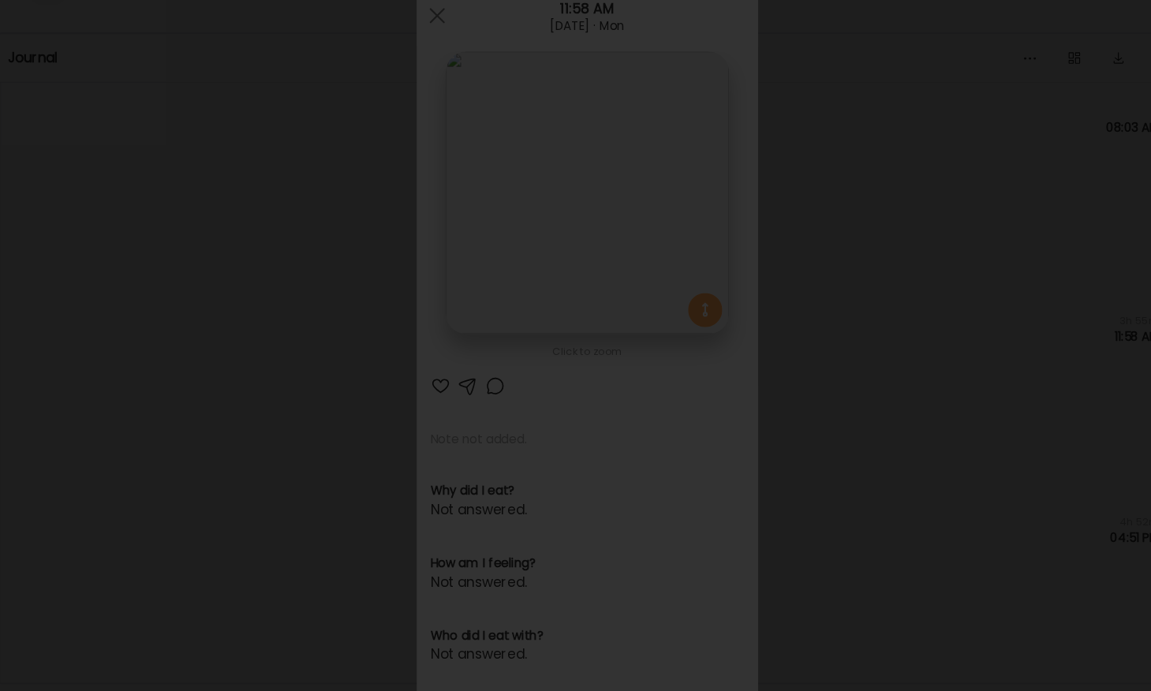
click at [156, 345] on div at bounding box center [575, 346] width 1125 height 666
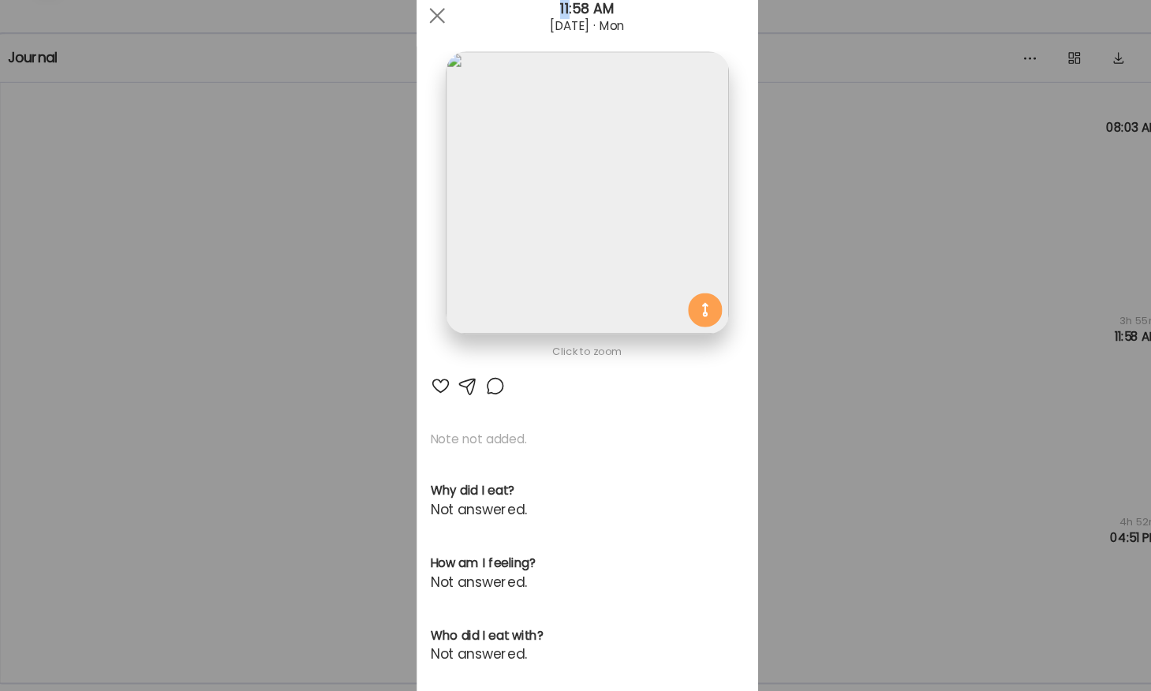
click at [156, 345] on div "Ate Coach Dashboard Wahoo! It’s official Take a moment to set up your Coach Pro…" at bounding box center [575, 345] width 1151 height 691
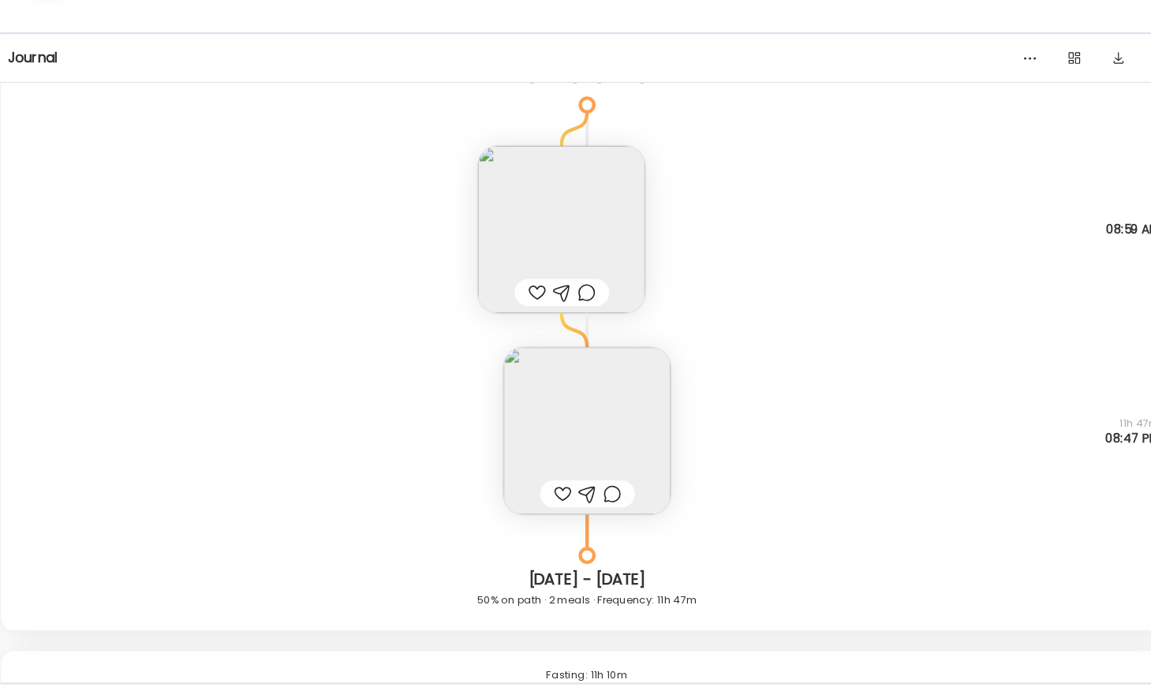
scroll to position [3262, 0]
